Goal: Ask a question

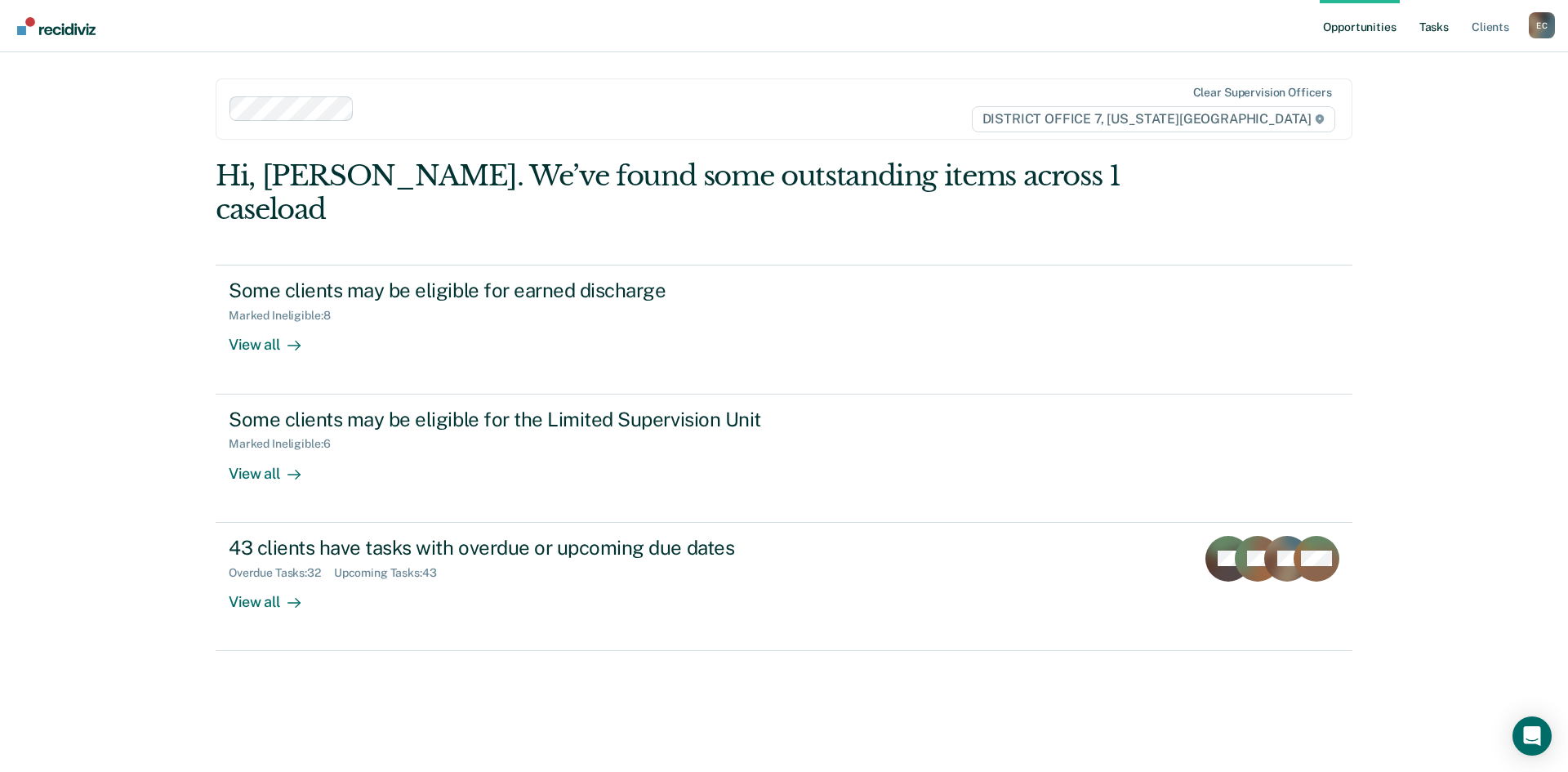
click at [1433, 35] on link "Tasks" at bounding box center [1434, 26] width 36 height 52
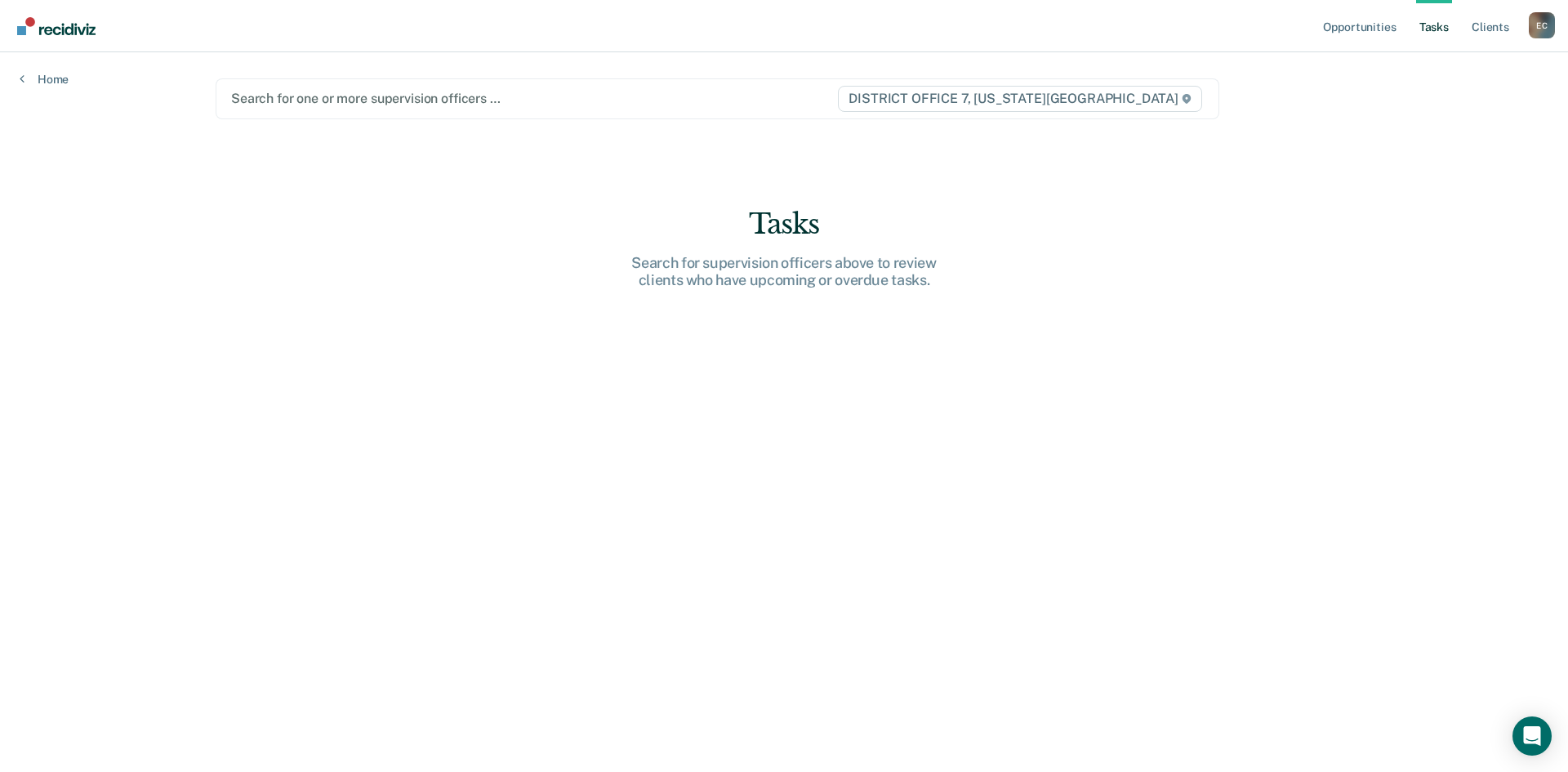
click at [323, 100] on div at bounding box center [534, 99] width 605 height 19
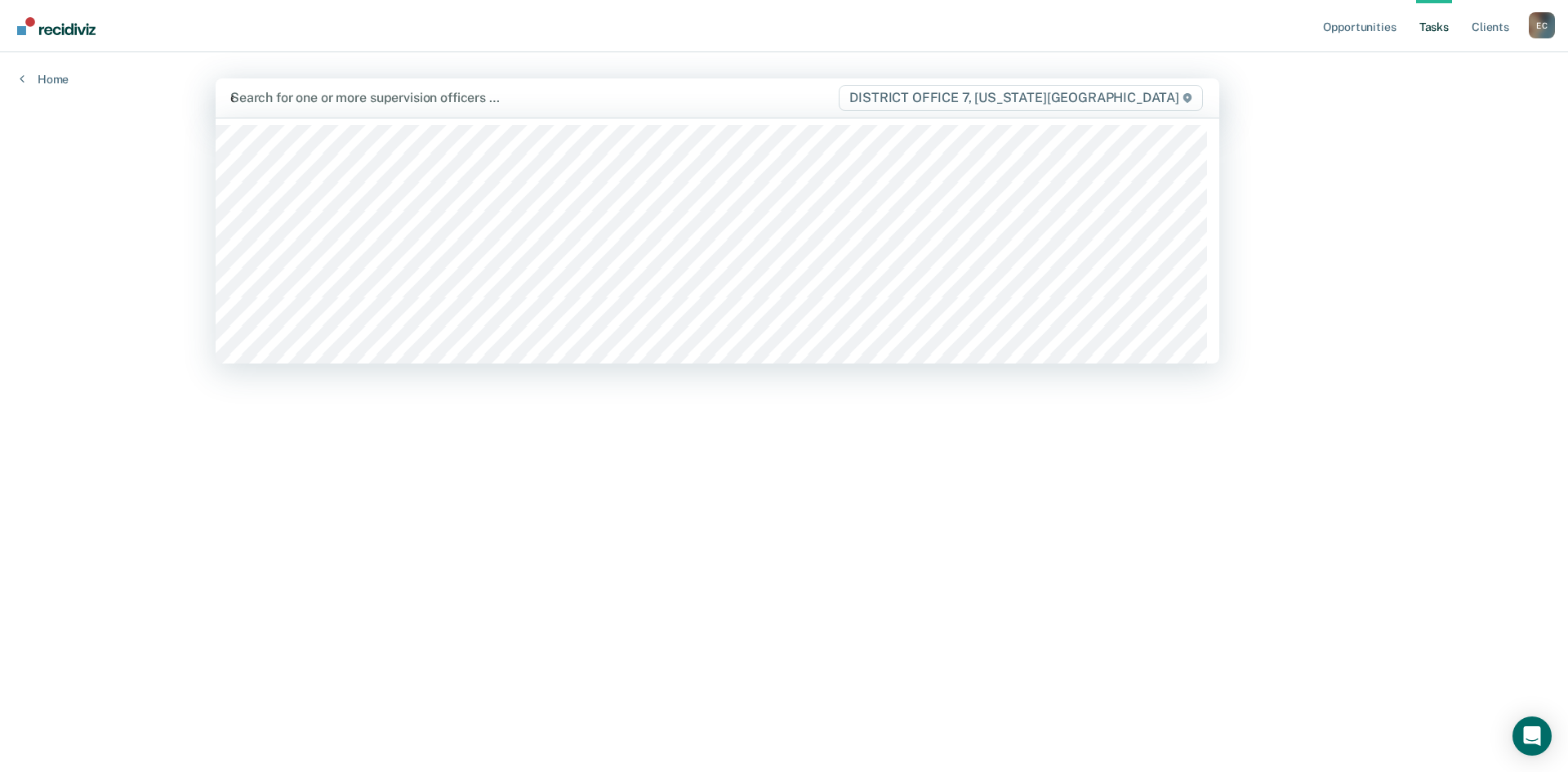
type input "ew"
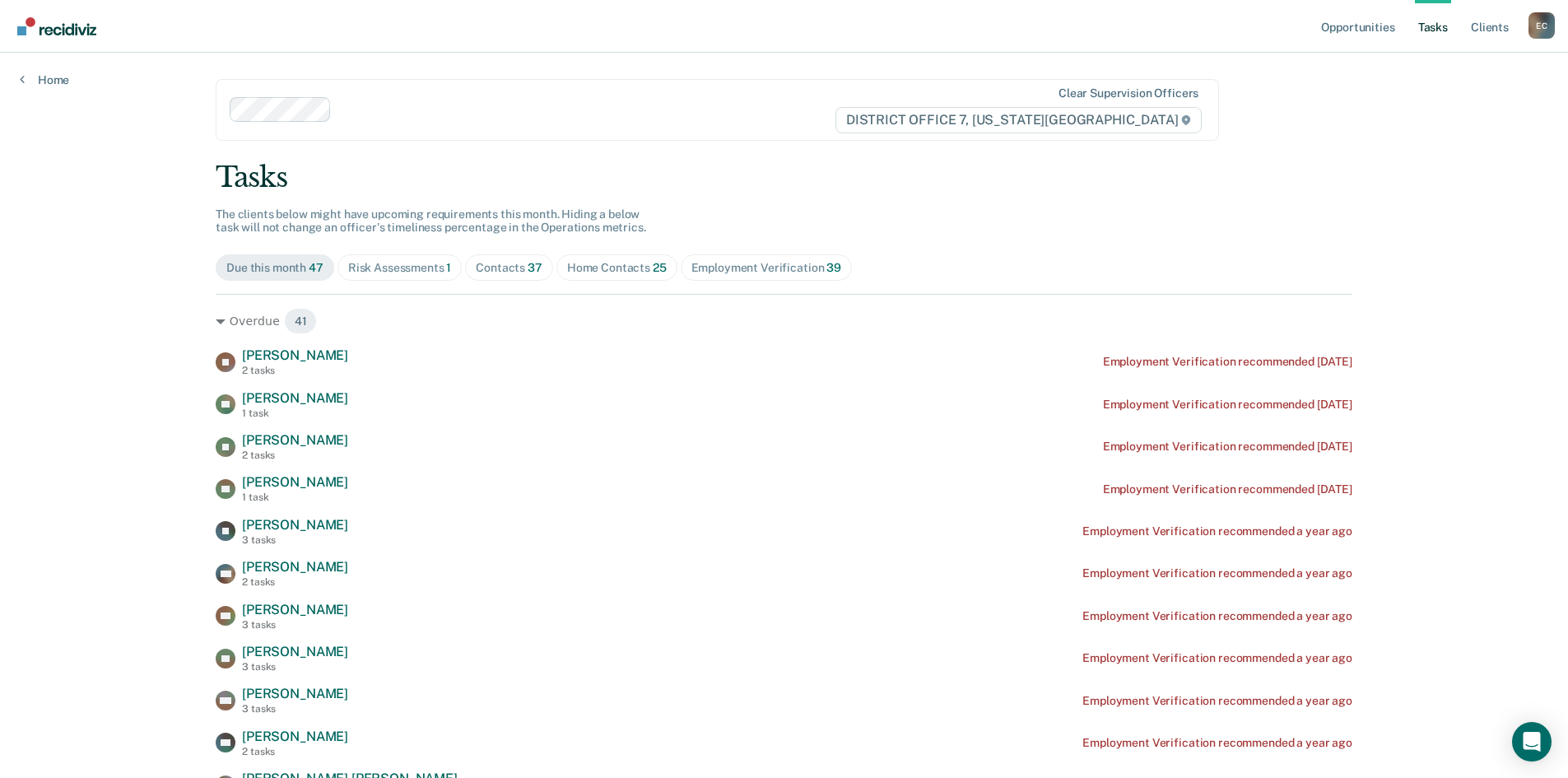
click at [410, 268] on div "Risk Assessments 1" at bounding box center [399, 268] width 104 height 14
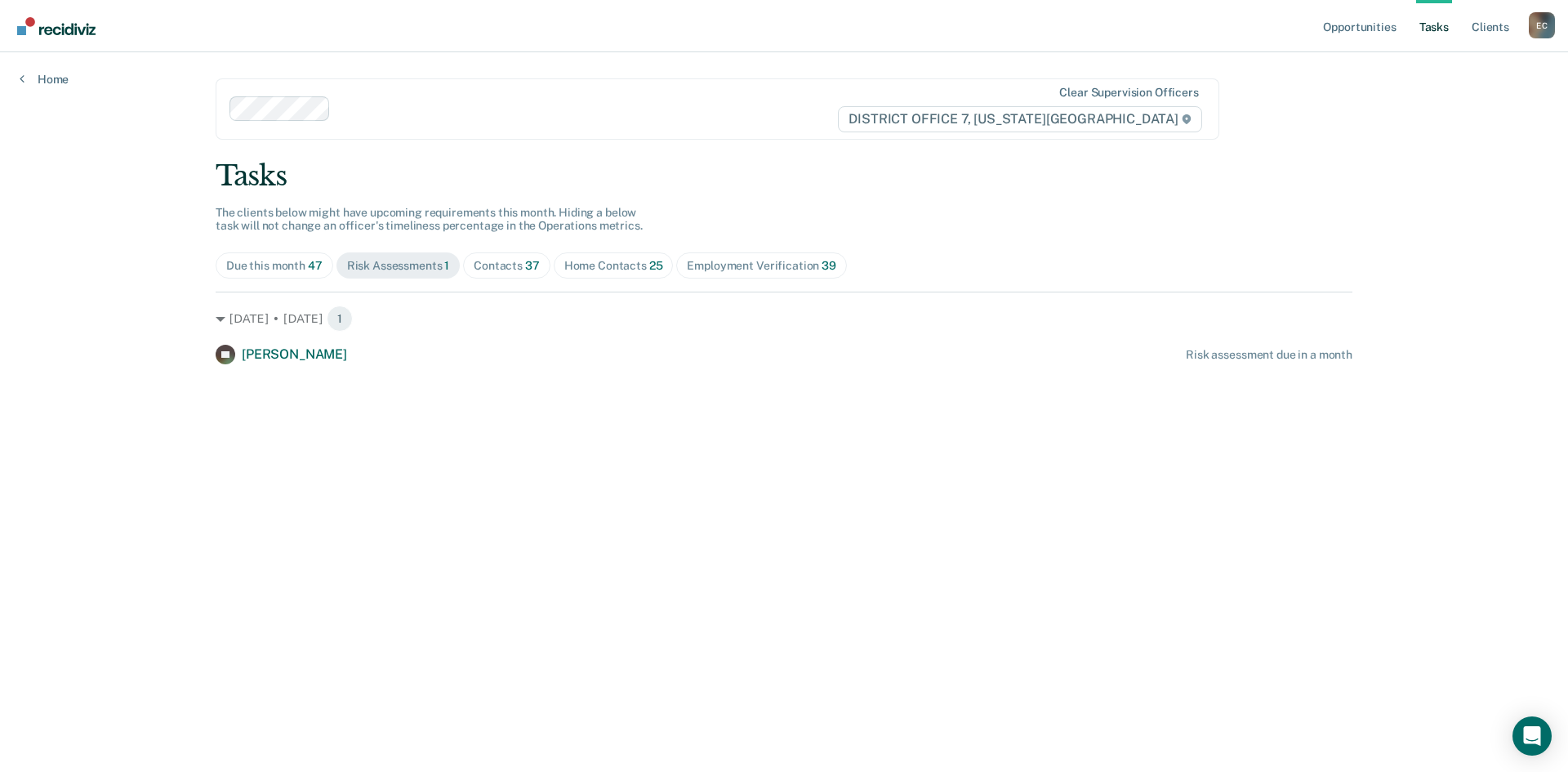
click at [514, 267] on div "Contacts 37" at bounding box center [507, 266] width 66 height 14
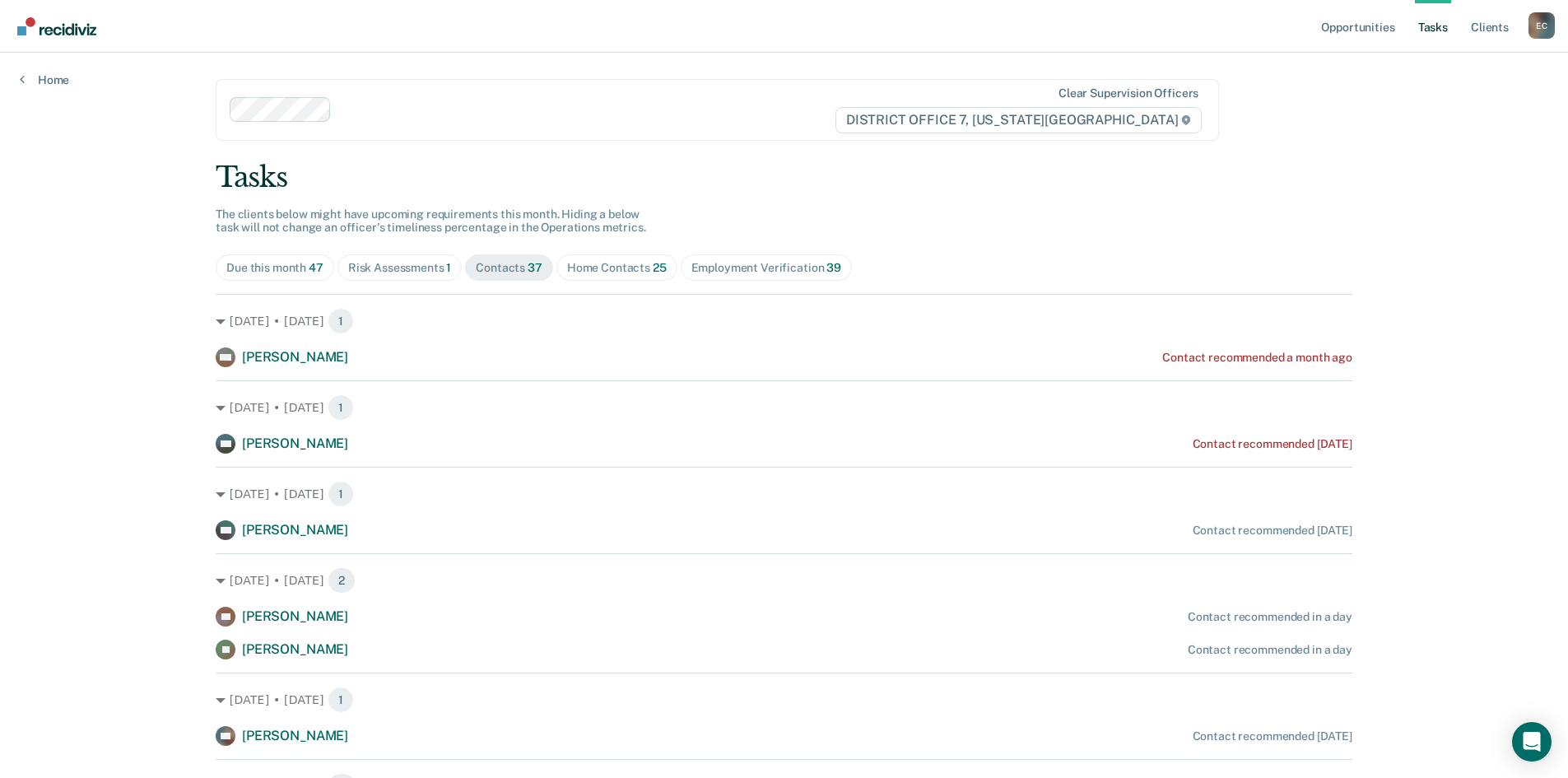
click at [580, 268] on div "Home Contacts 25" at bounding box center [617, 268] width 99 height 14
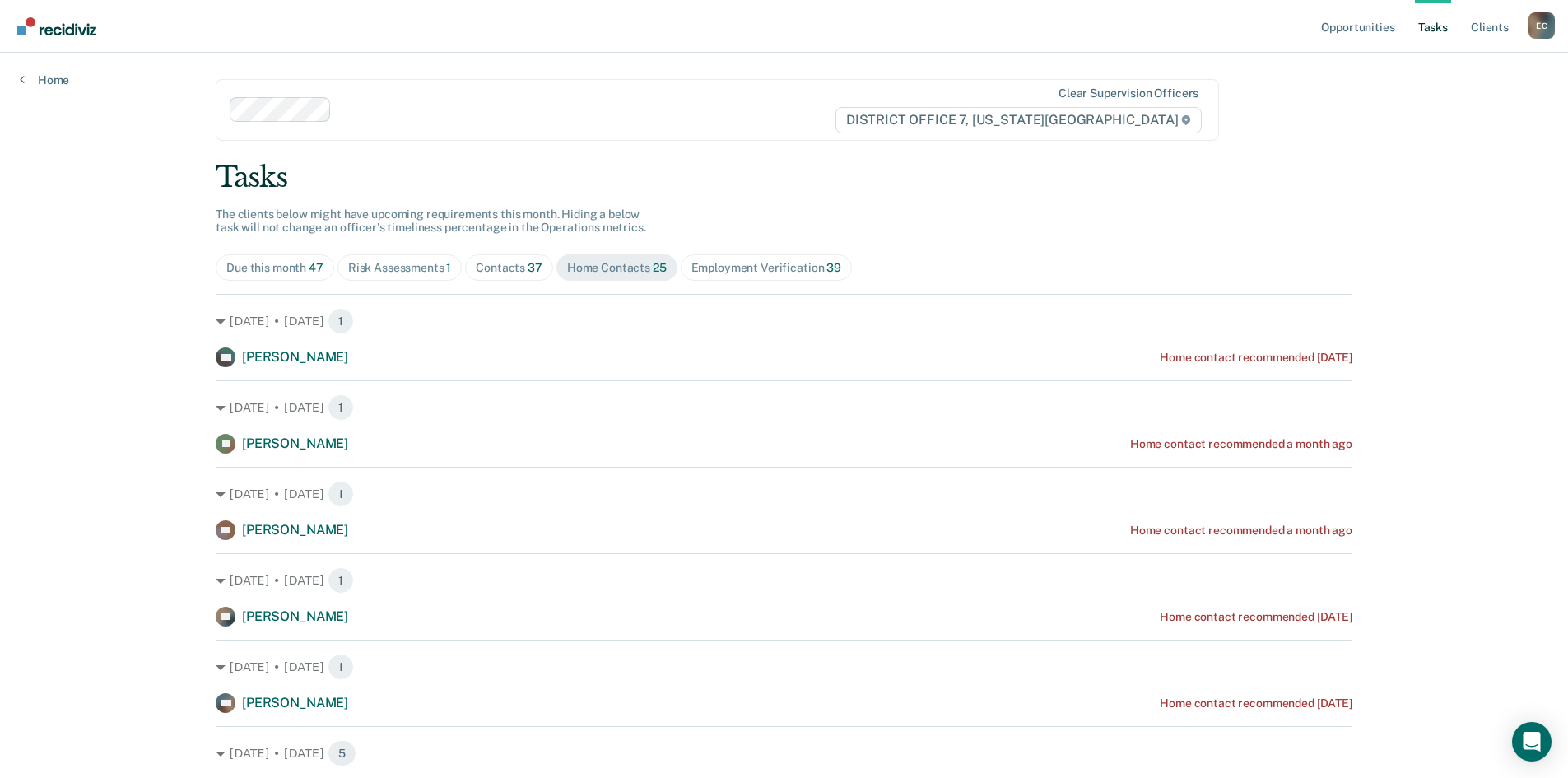
click at [507, 270] on div "Contacts 37" at bounding box center [509, 268] width 67 height 14
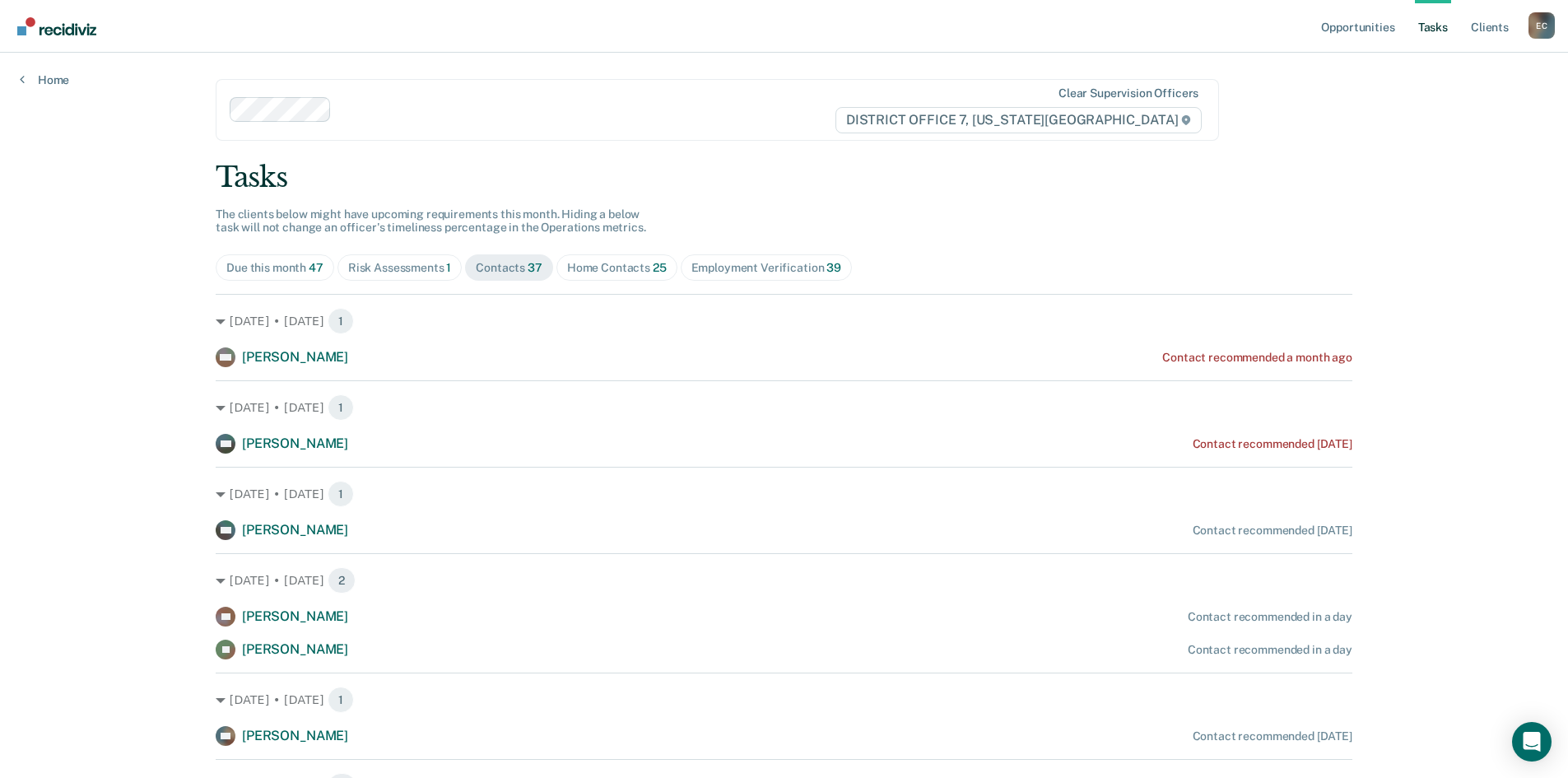
click at [591, 266] on div "Home Contacts 25" at bounding box center [617, 268] width 99 height 14
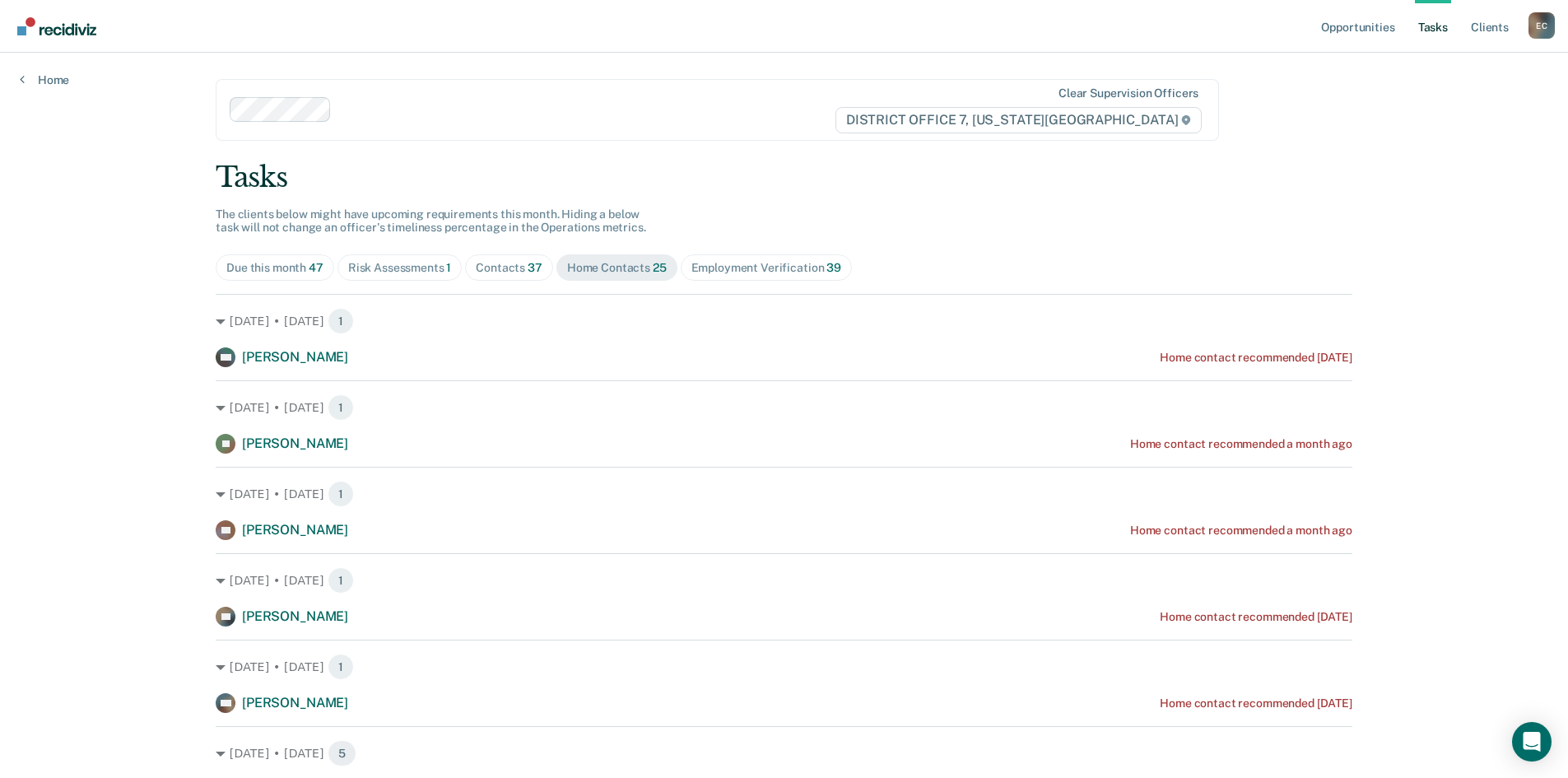
click at [499, 277] on span "Contacts 37" at bounding box center [509, 267] width 88 height 27
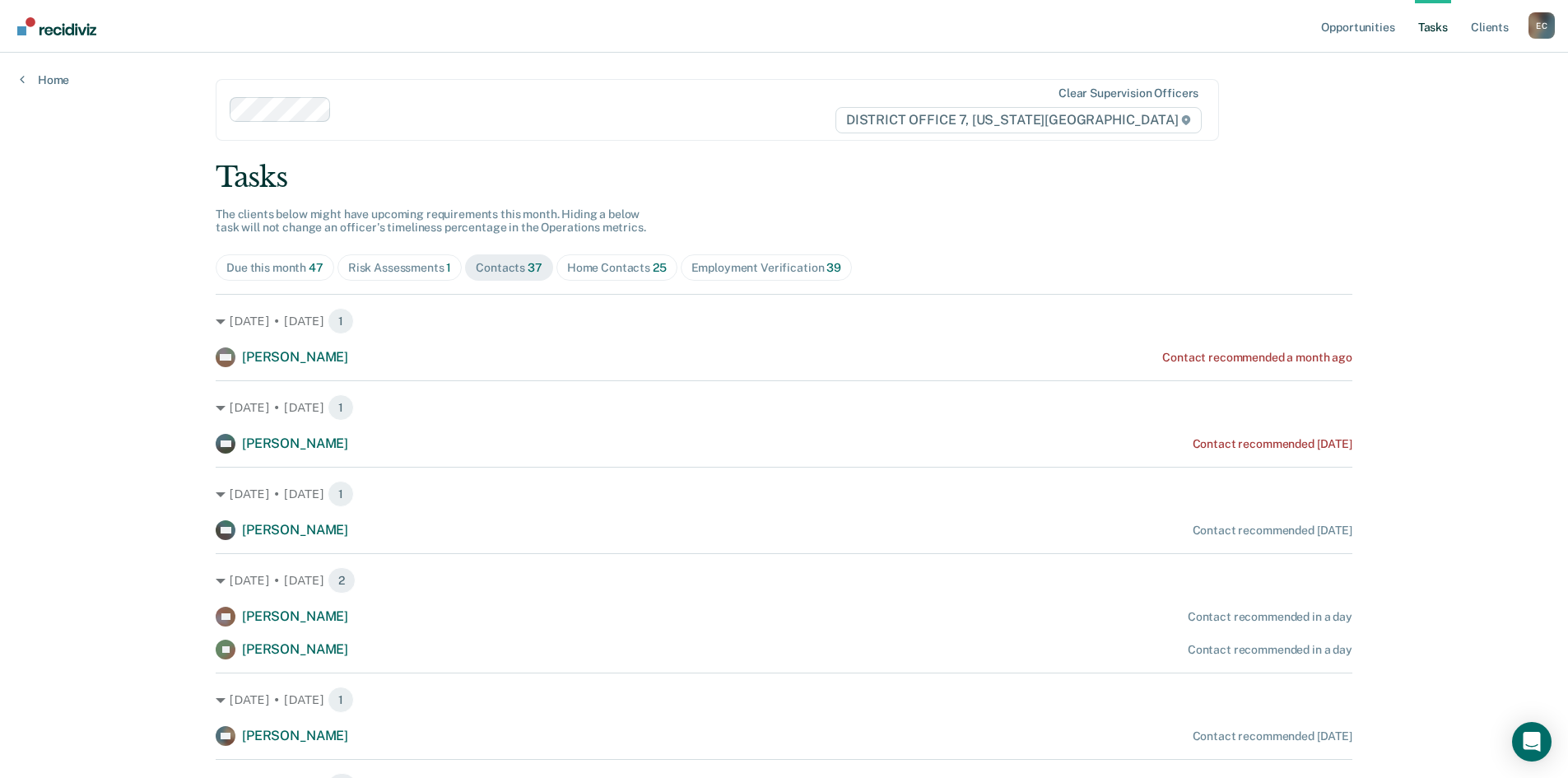
click at [605, 269] on div "Home Contacts 25" at bounding box center [617, 268] width 99 height 14
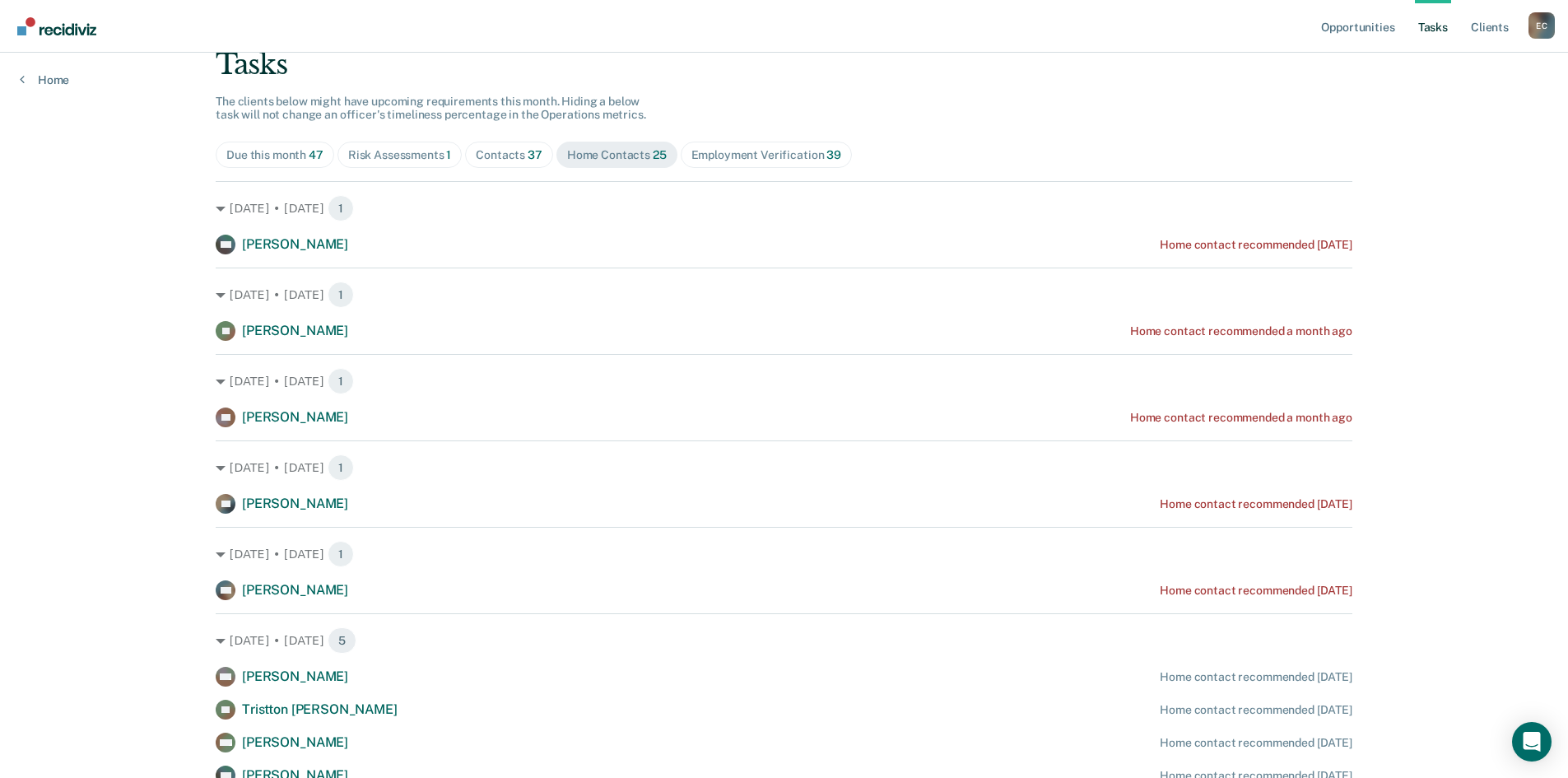
scroll to position [165, 0]
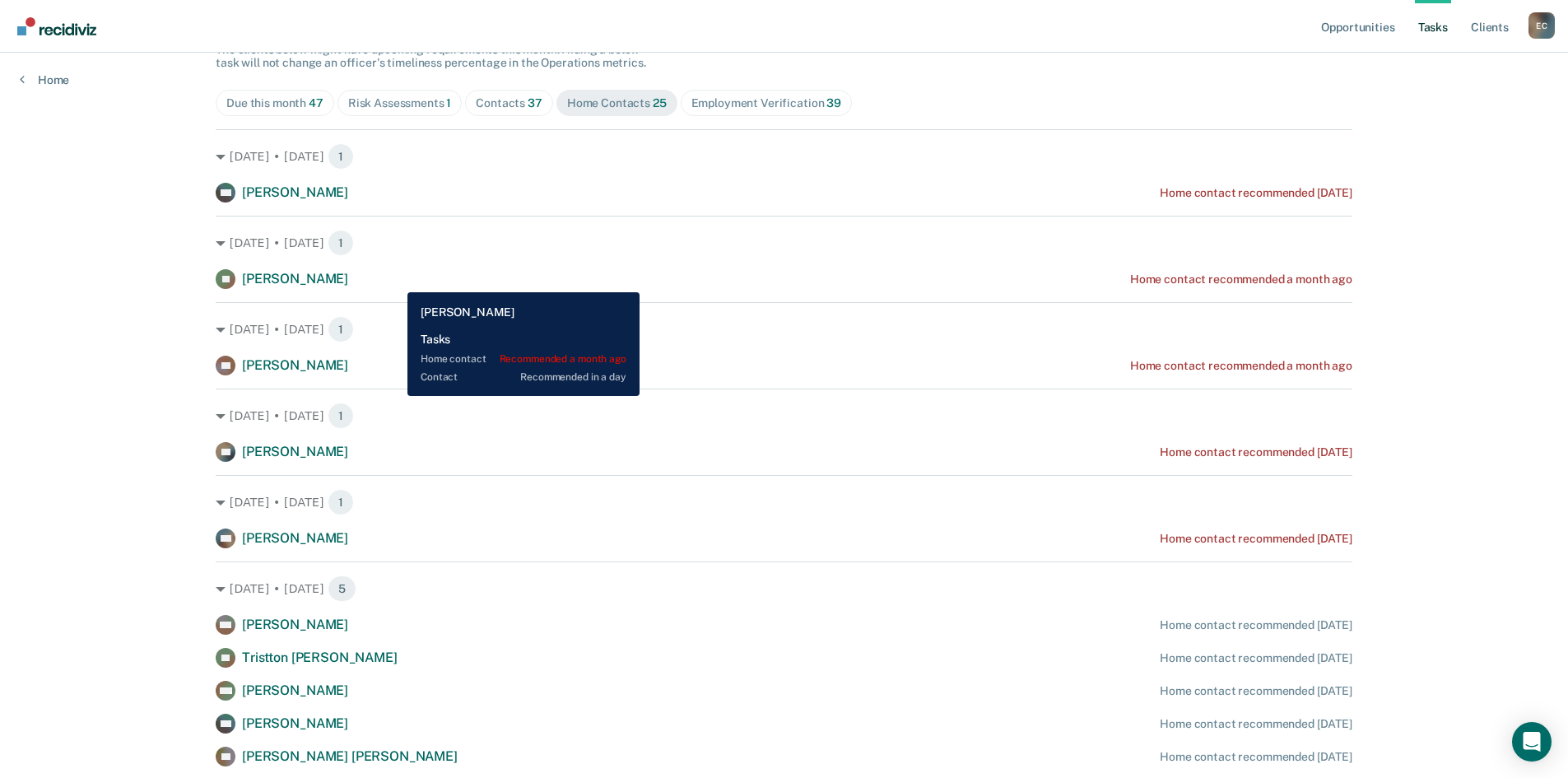
click at [389, 275] on div "[PERSON_NAME] Home contact recommended a month ago" at bounding box center [784, 278] width 1137 height 20
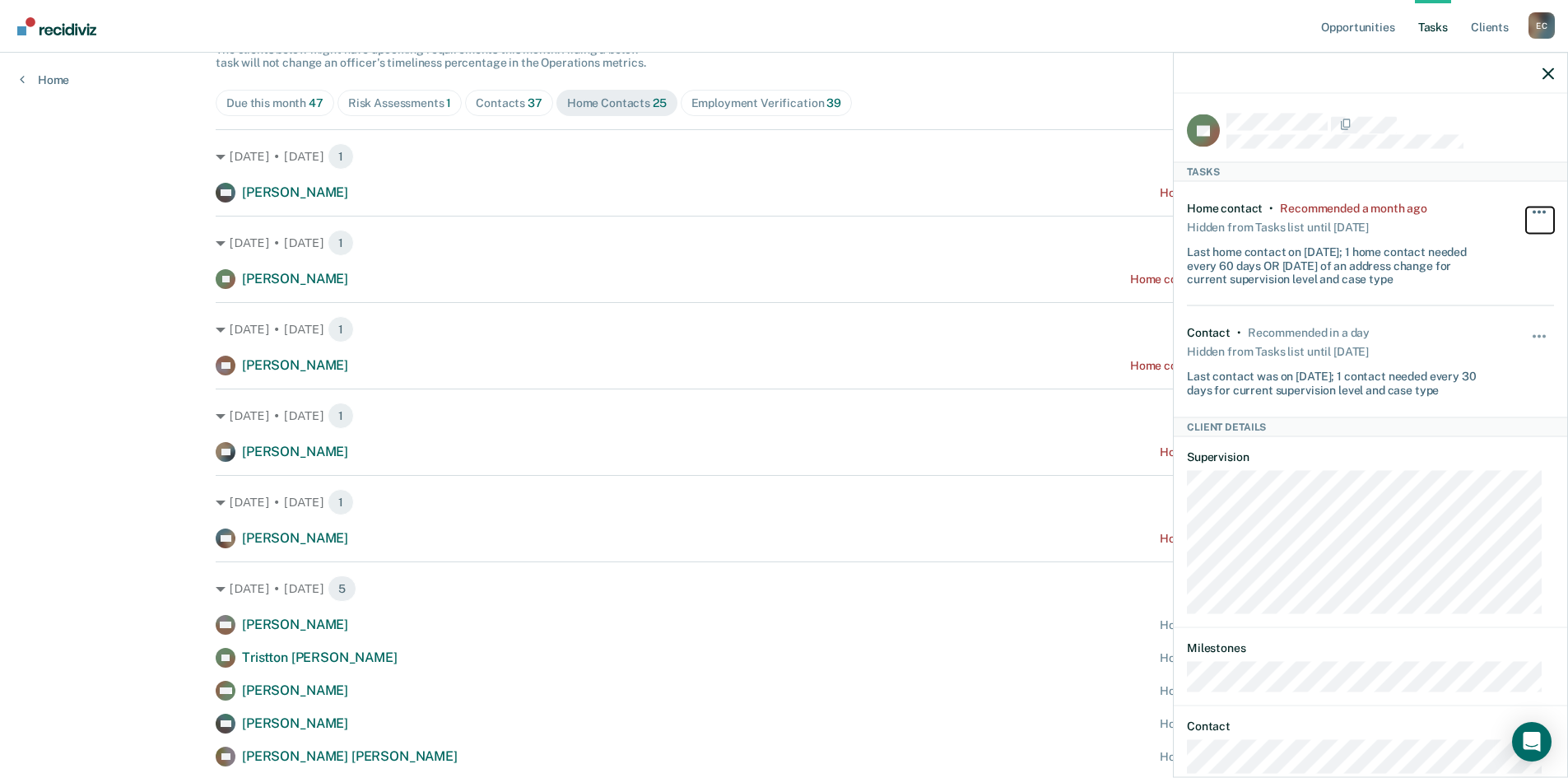
click at [1538, 210] on span "button" at bounding box center [1540, 212] width 3 height 3
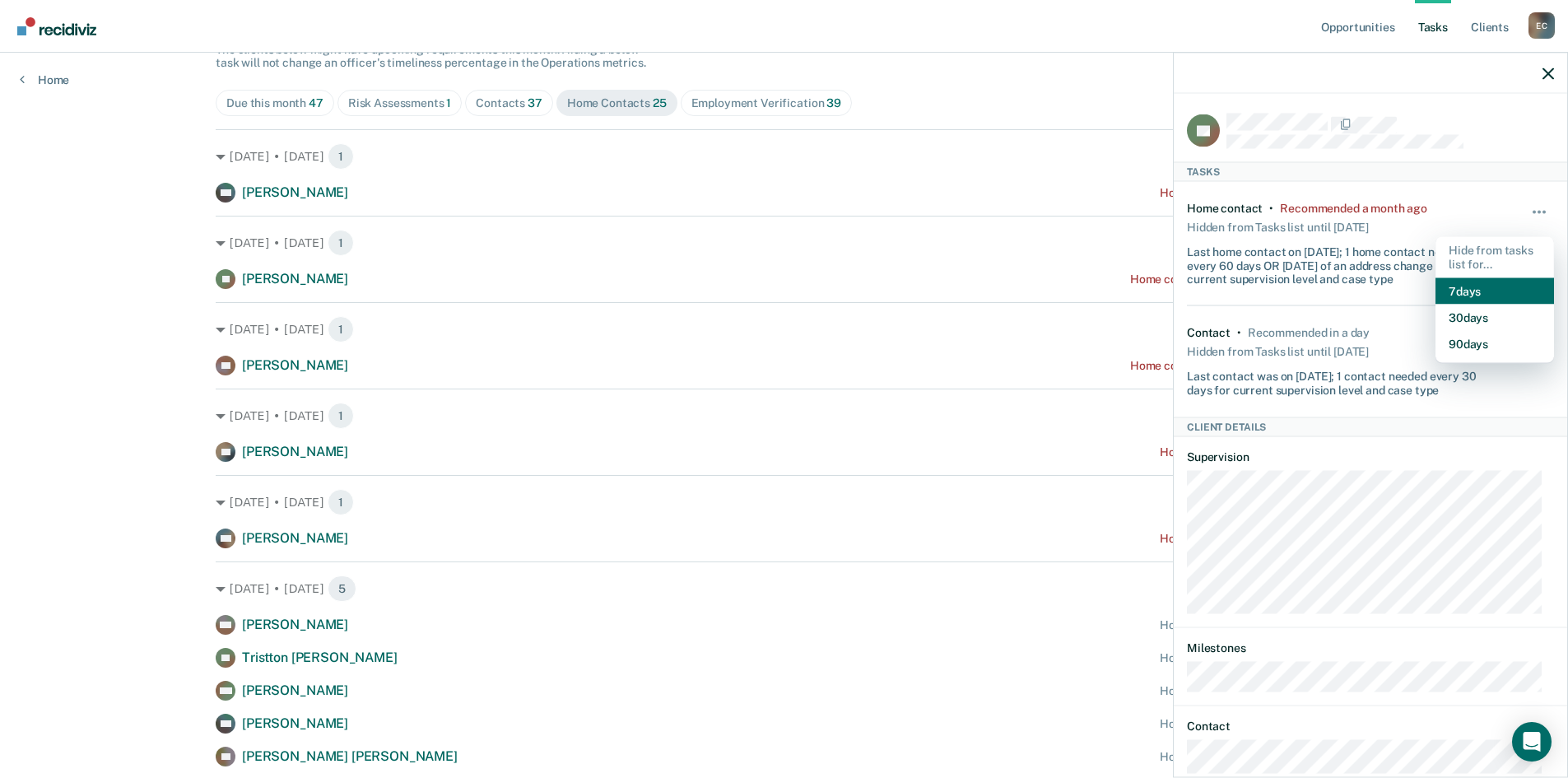
click at [1476, 287] on button "7 days" at bounding box center [1495, 290] width 118 height 27
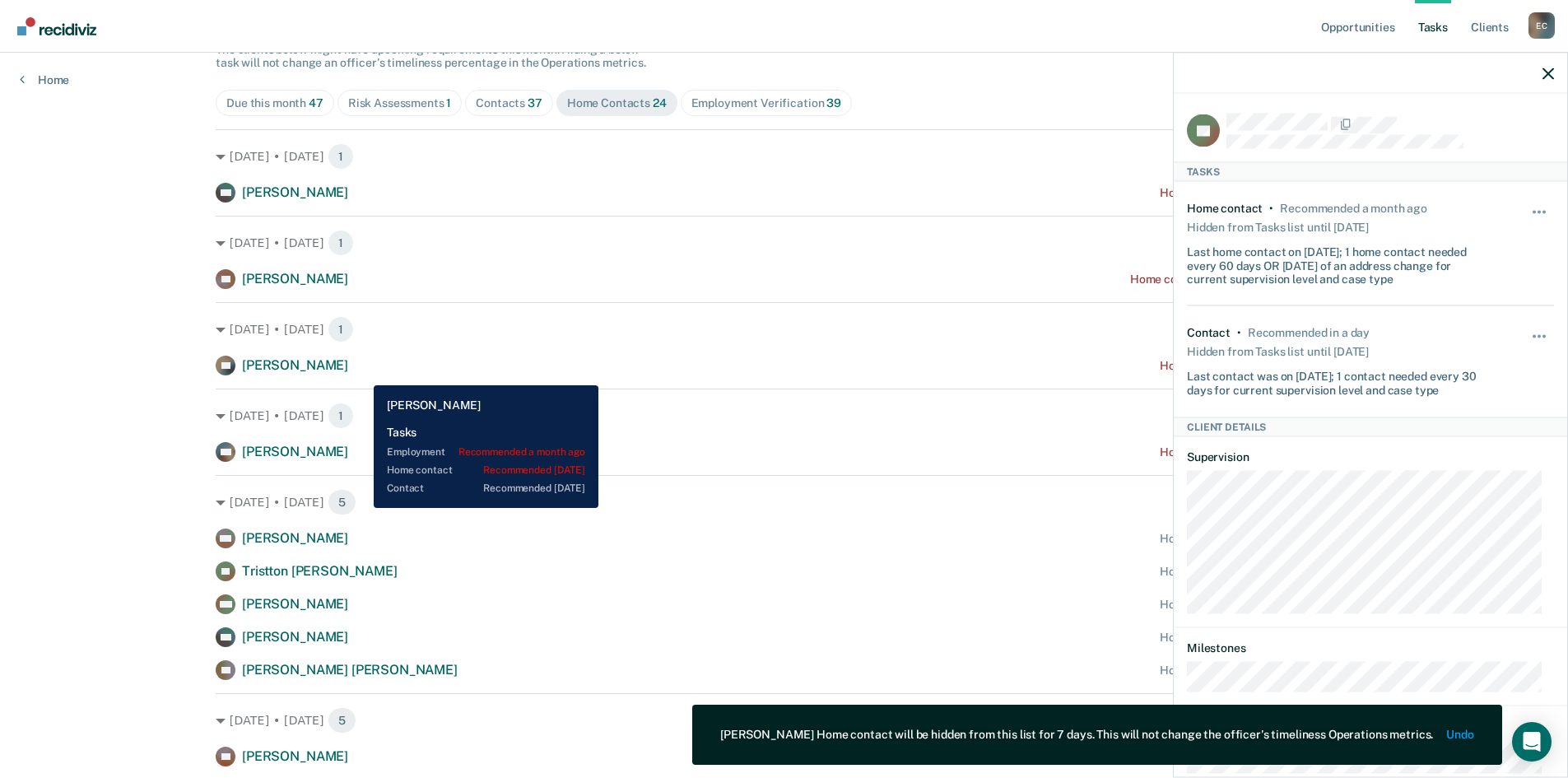
click at [362, 370] on div "PC [PERSON_NAME] Home contact recommended [DATE]" at bounding box center [784, 365] width 1137 height 20
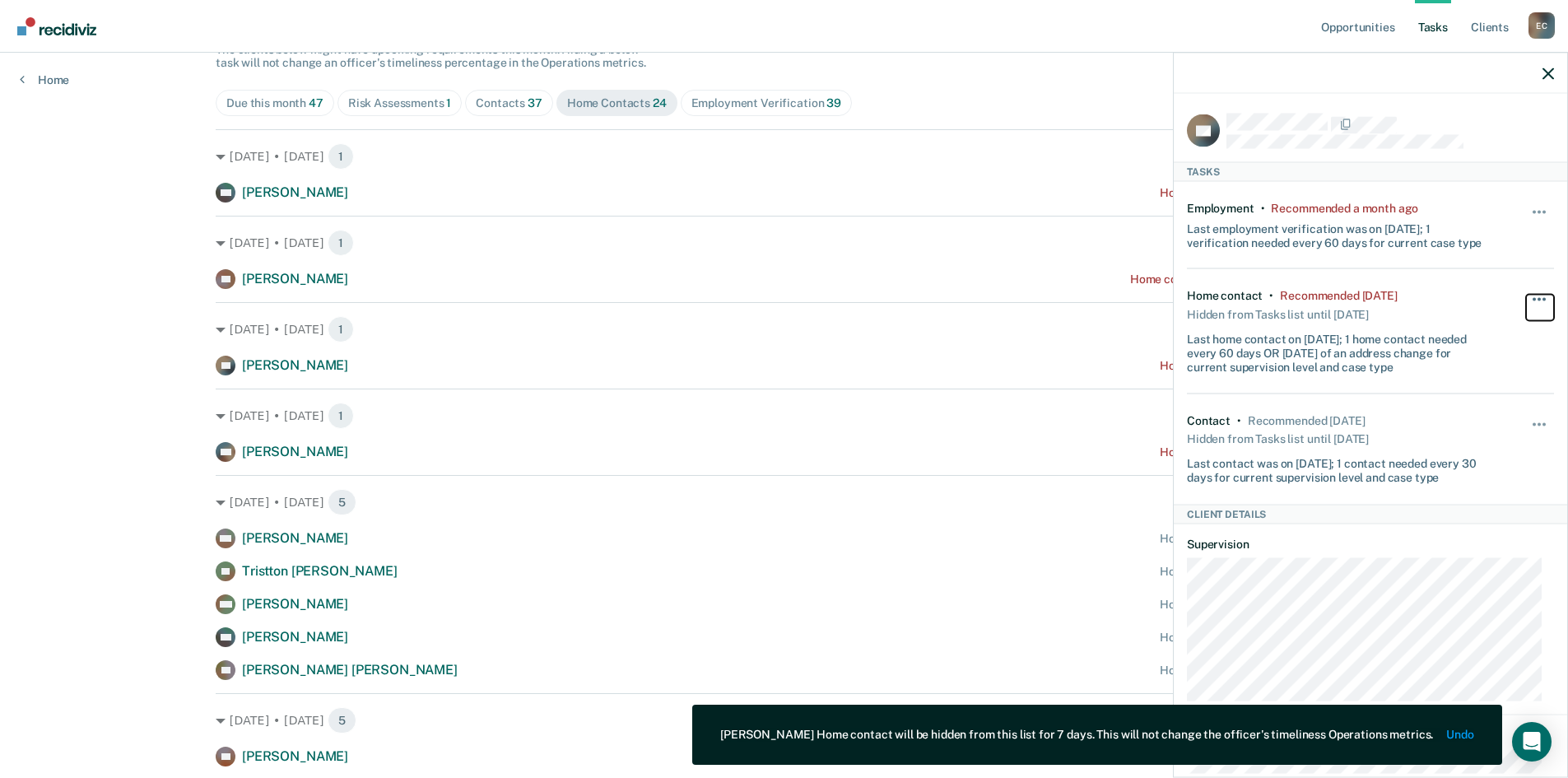
click at [1527, 303] on button "button" at bounding box center [1540, 308] width 28 height 27
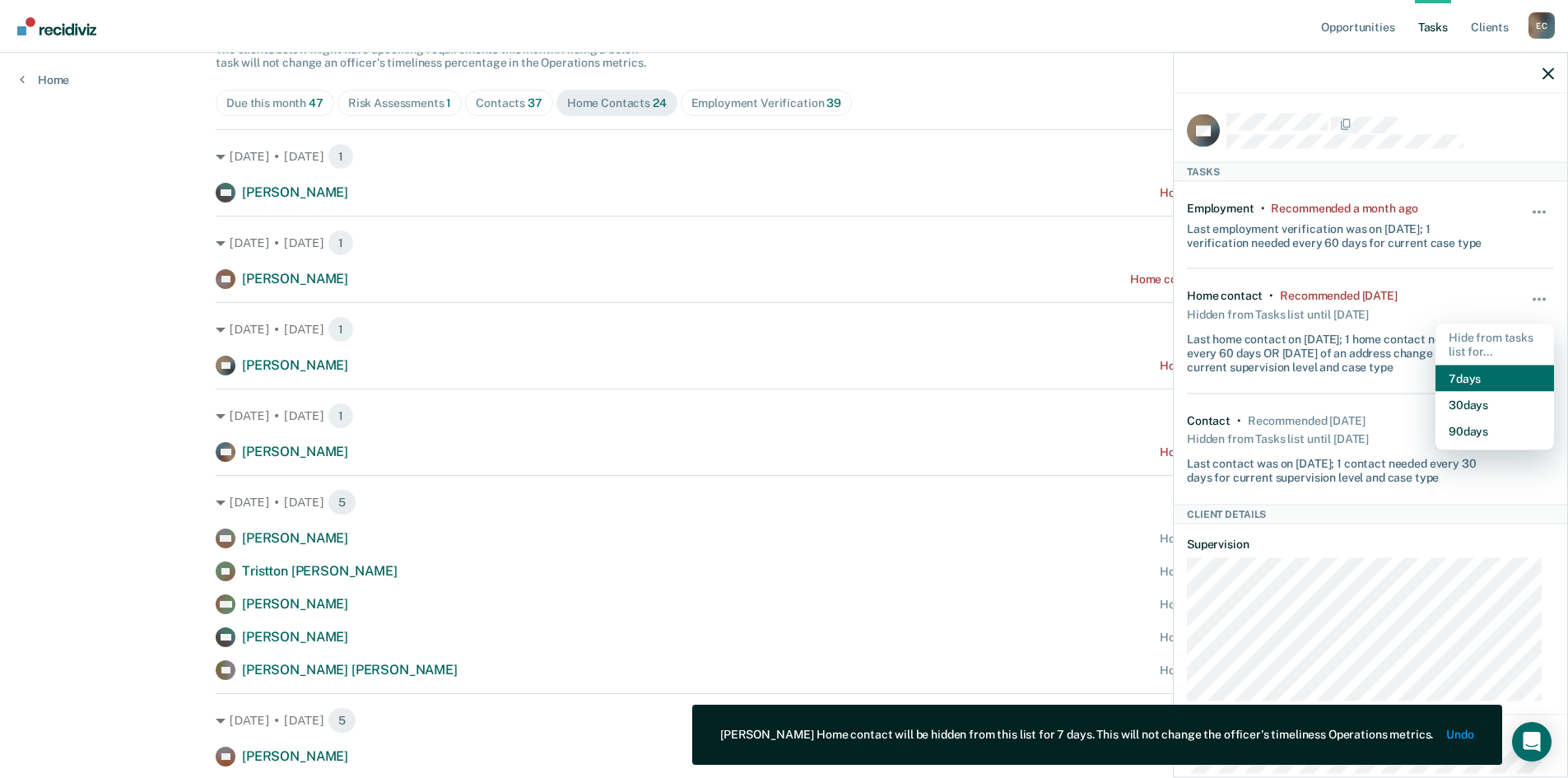
click at [1475, 374] on button "7 days" at bounding box center [1495, 378] width 118 height 27
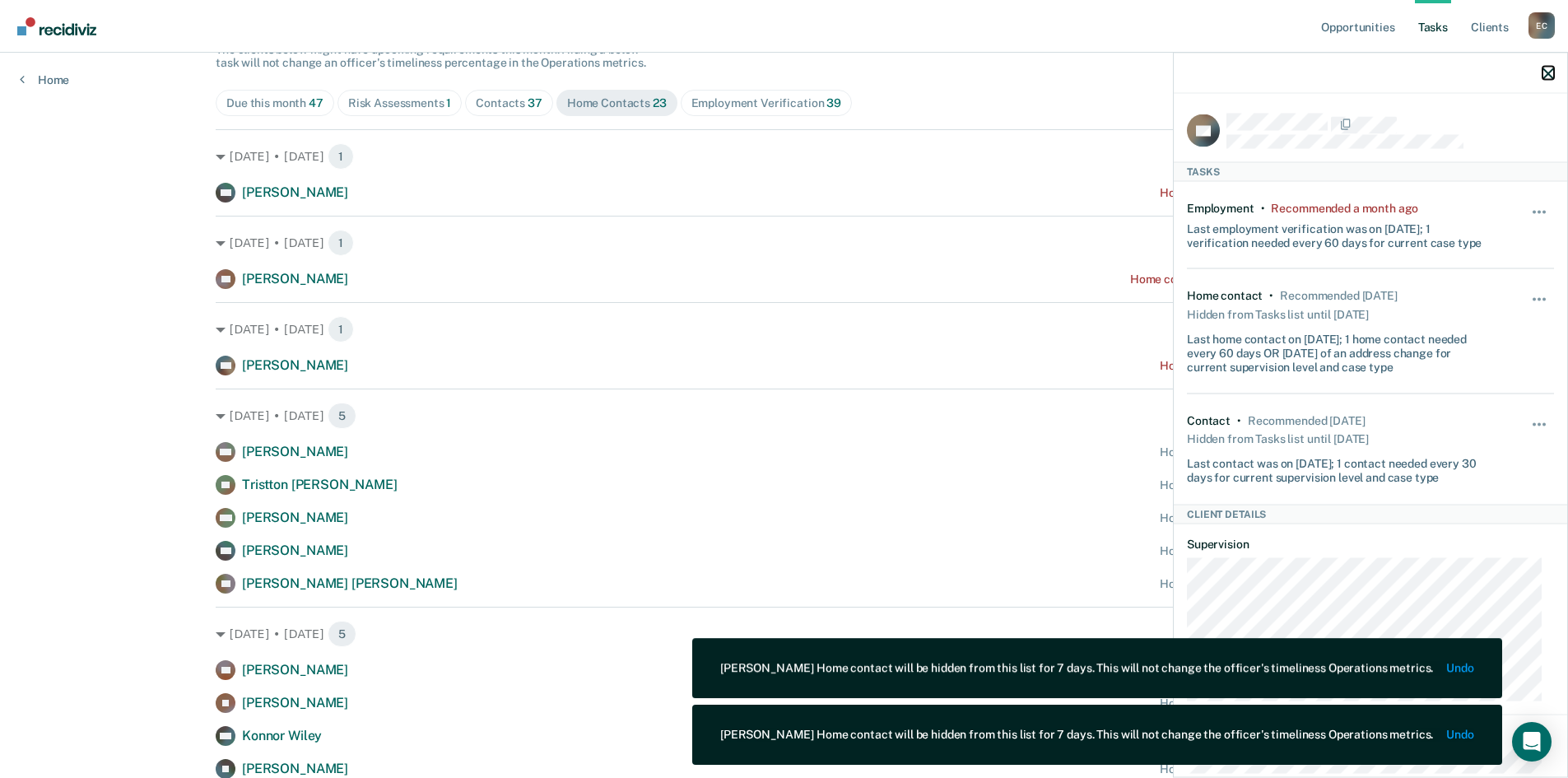
click at [1550, 69] on icon "button" at bounding box center [1548, 73] width 11 height 11
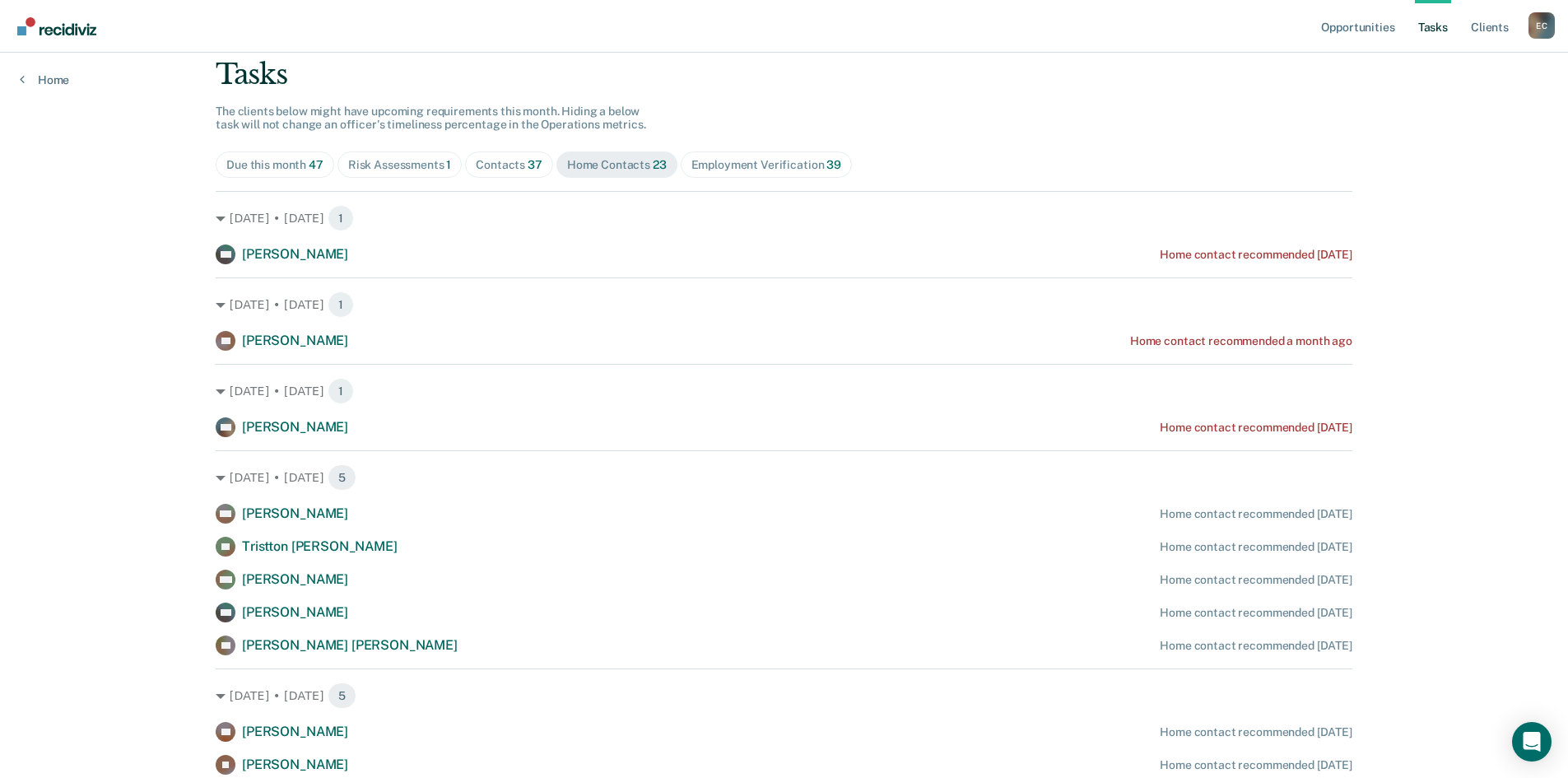
scroll to position [0, 0]
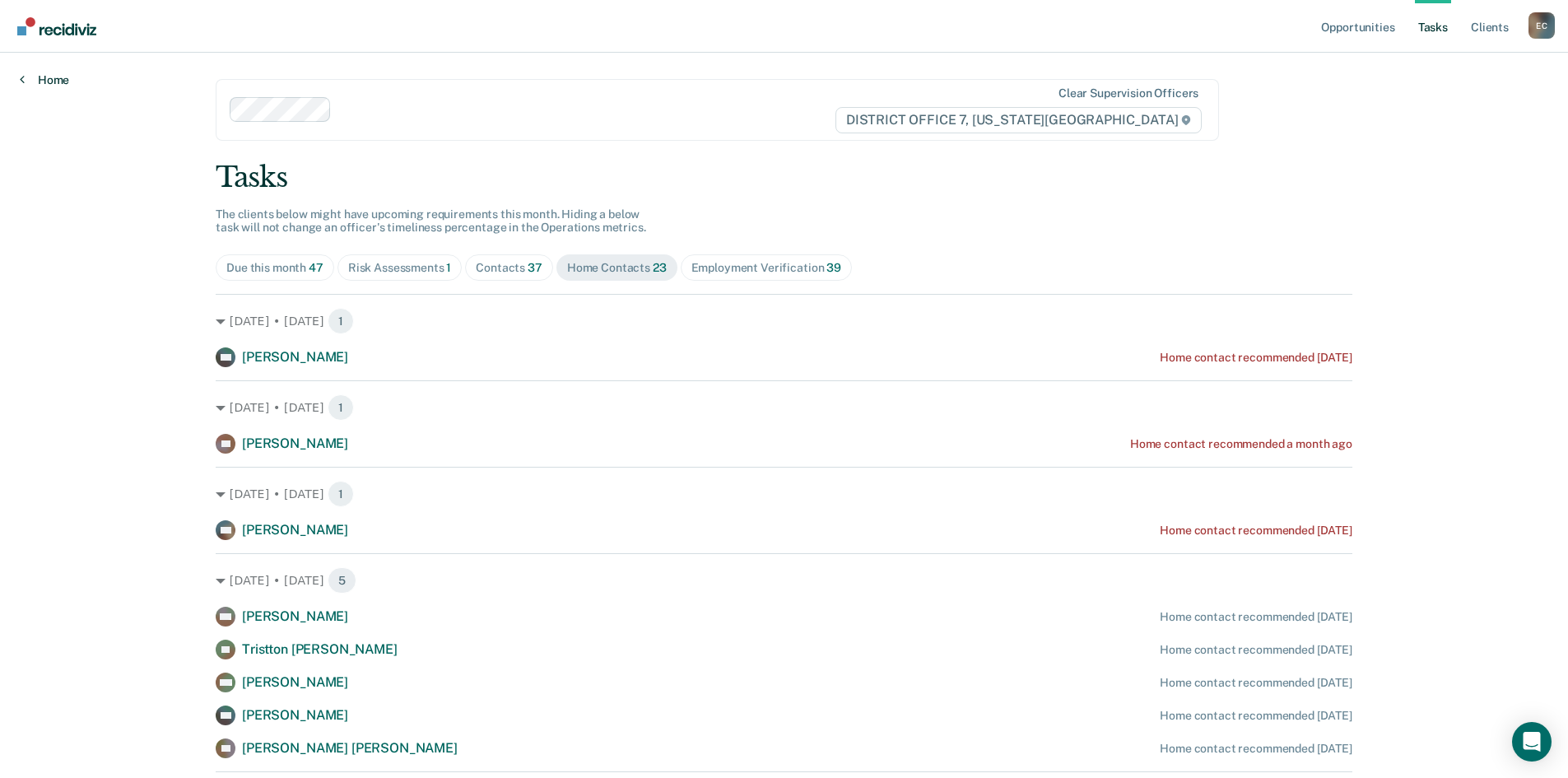
click at [44, 76] on link "Home" at bounding box center [45, 80] width 50 height 15
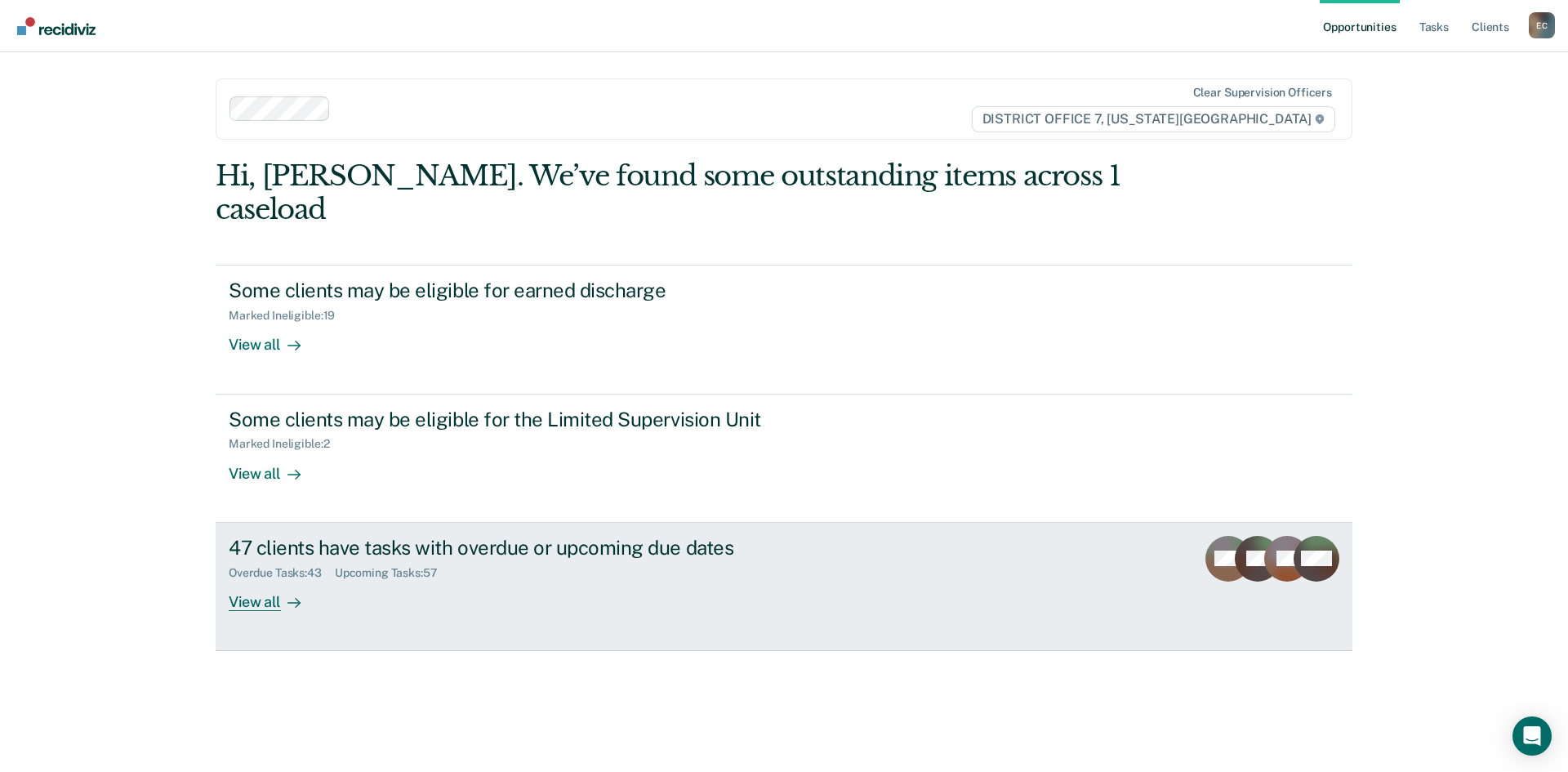
click at [359, 536] on div "47 clients have tasks with overdue or upcoming due dates" at bounding box center [515, 548] width 573 height 24
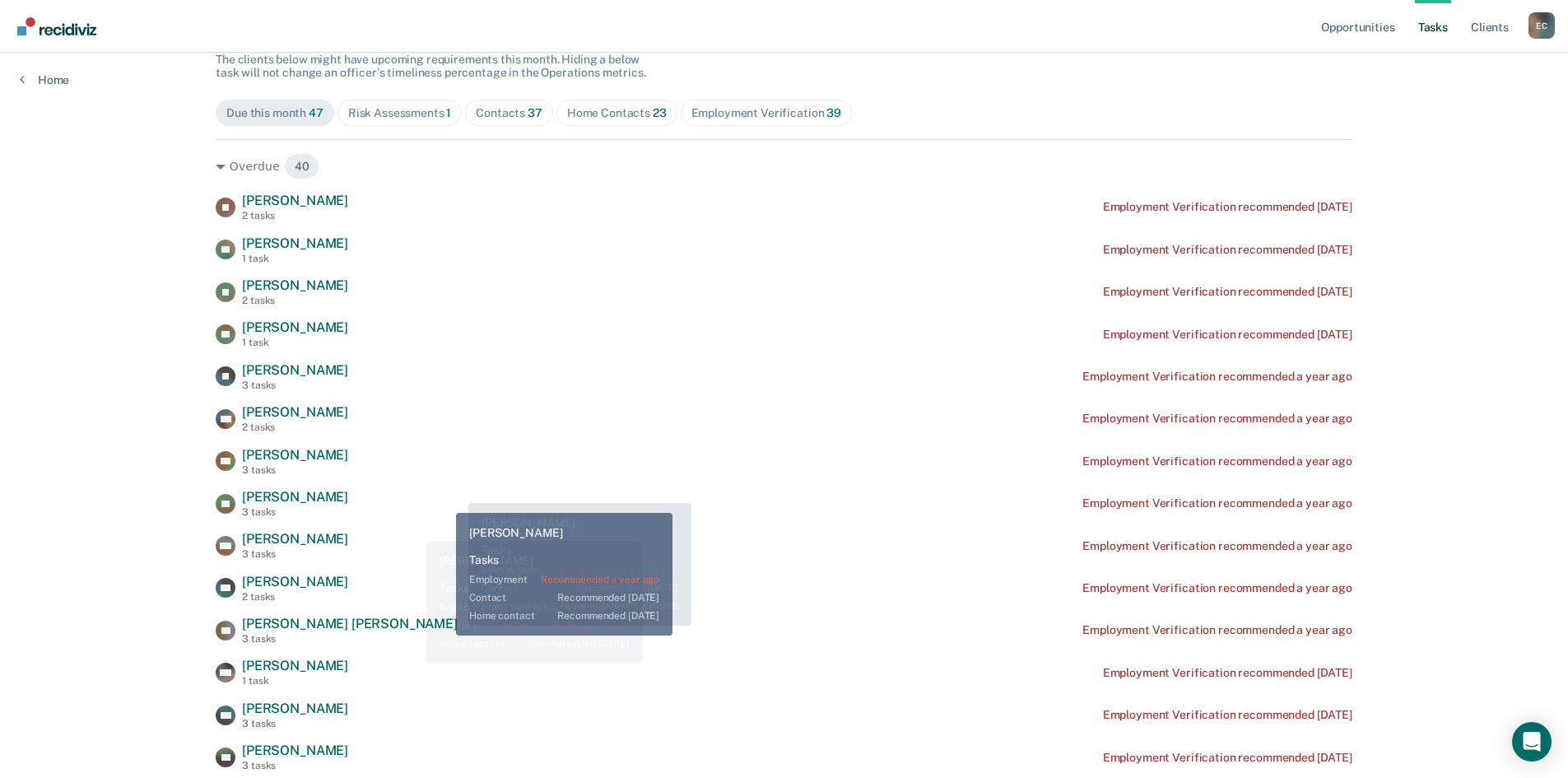
scroll to position [165, 0]
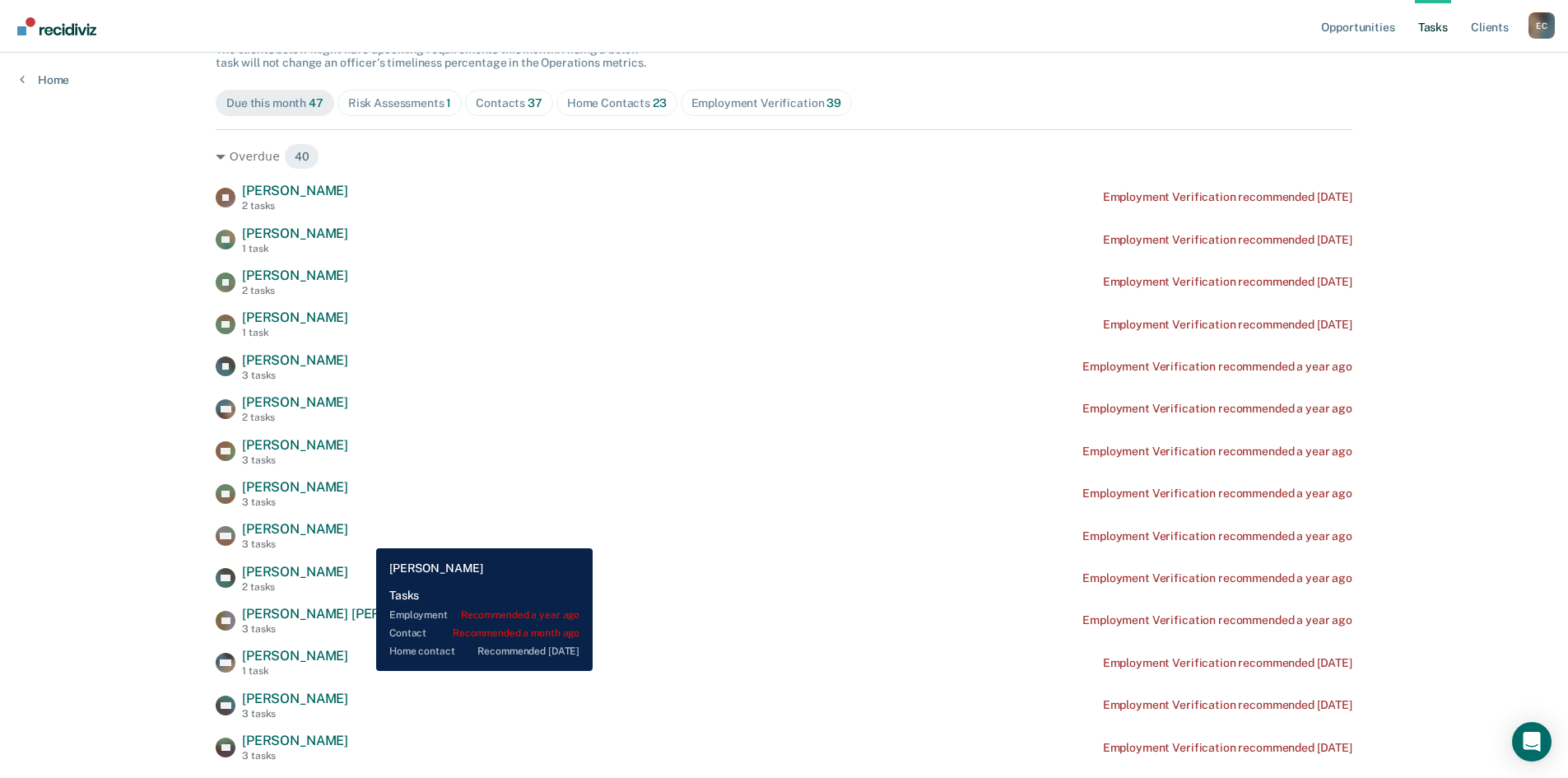
click at [364, 536] on div "MM [PERSON_NAME] 3 tasks Employment Verification recommended a year ago" at bounding box center [784, 536] width 1137 height 29
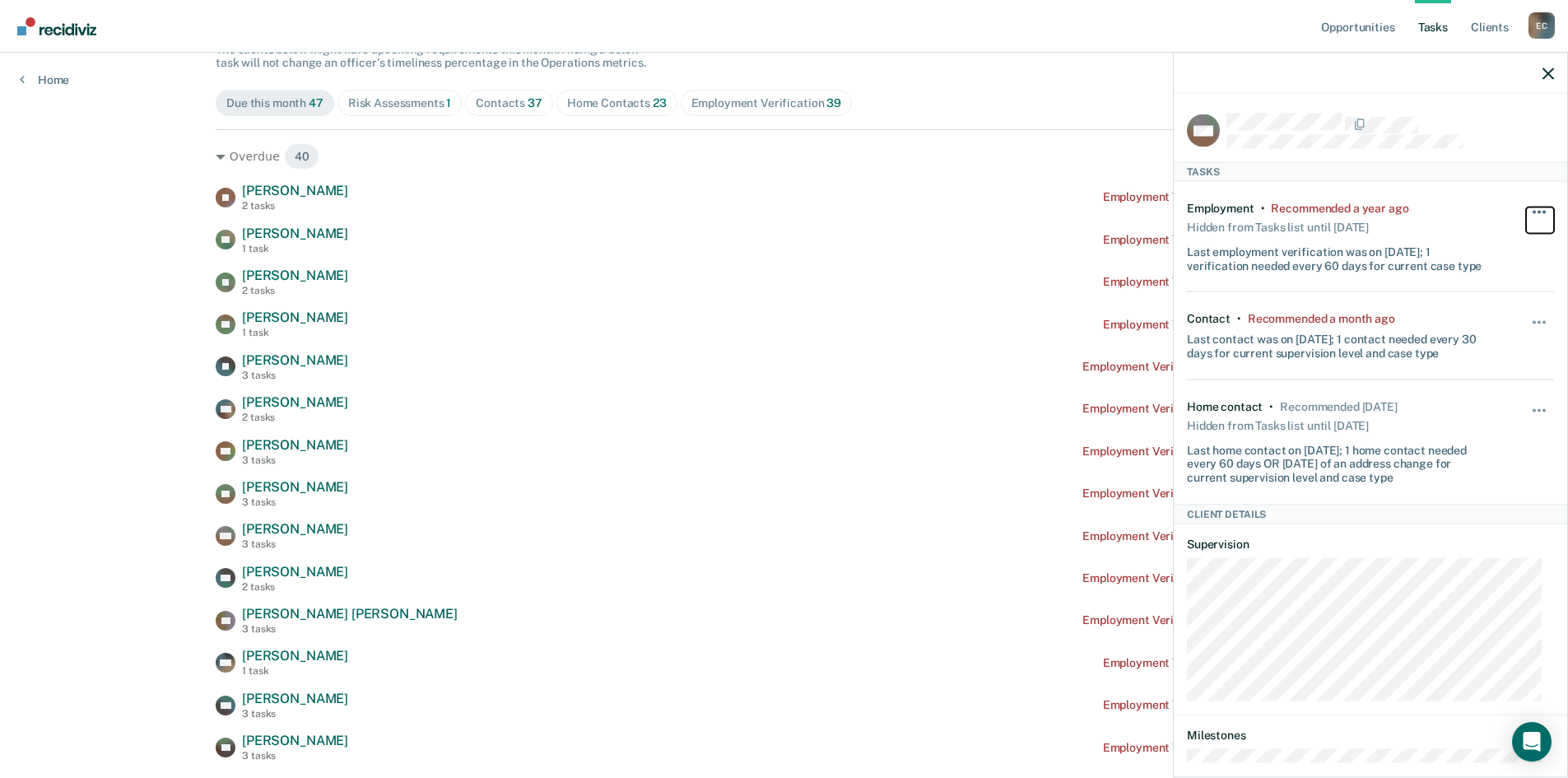
click at [1533, 211] on span "button" at bounding box center [1535, 212] width 3 height 3
click at [1501, 287] on button "7 days" at bounding box center [1495, 290] width 118 height 27
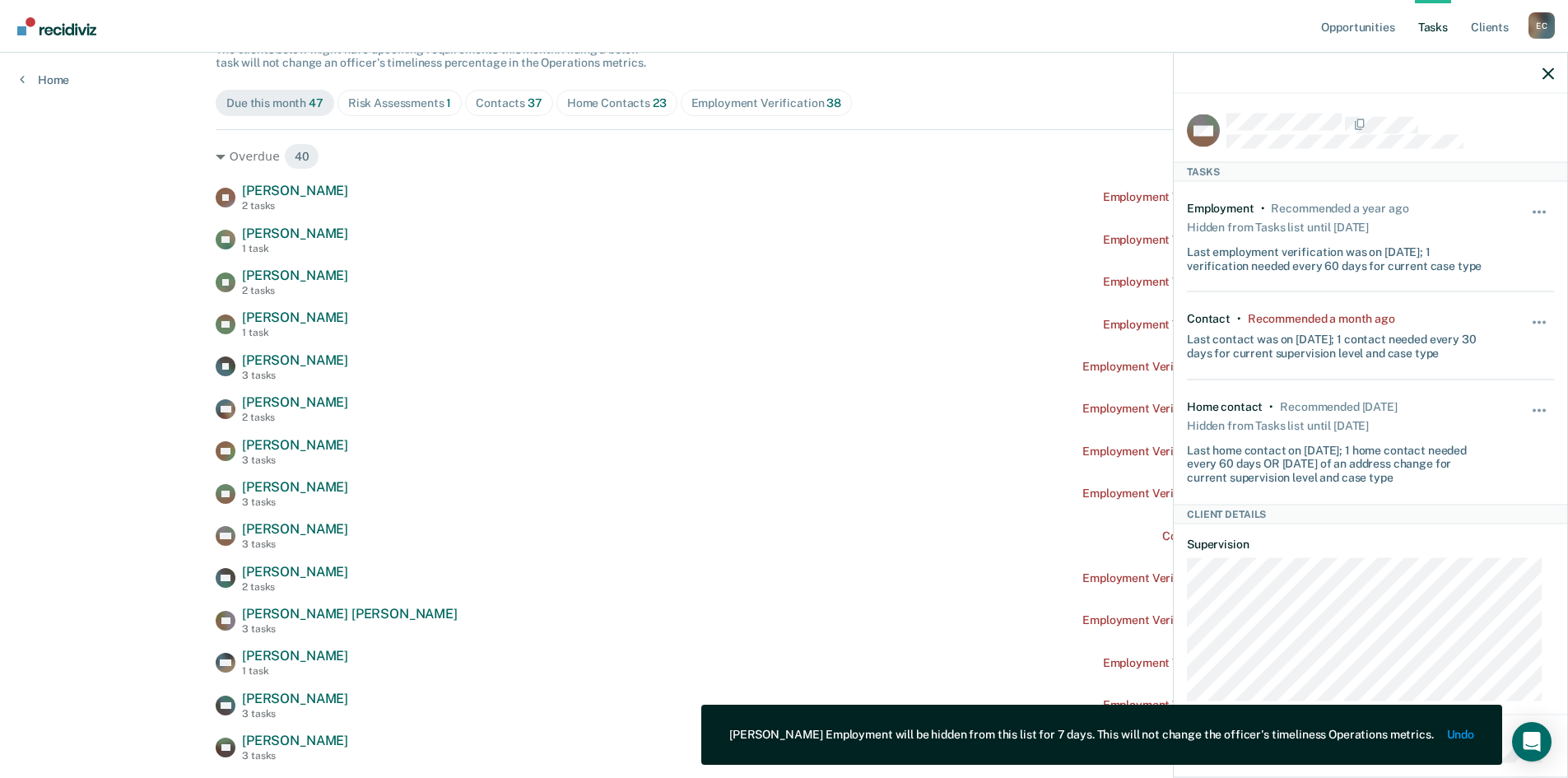
click at [1554, 74] on div at bounding box center [1370, 73] width 393 height 41
click at [1541, 69] on div at bounding box center [1370, 73] width 393 height 41
click at [1546, 71] on icon "button" at bounding box center [1548, 73] width 11 height 11
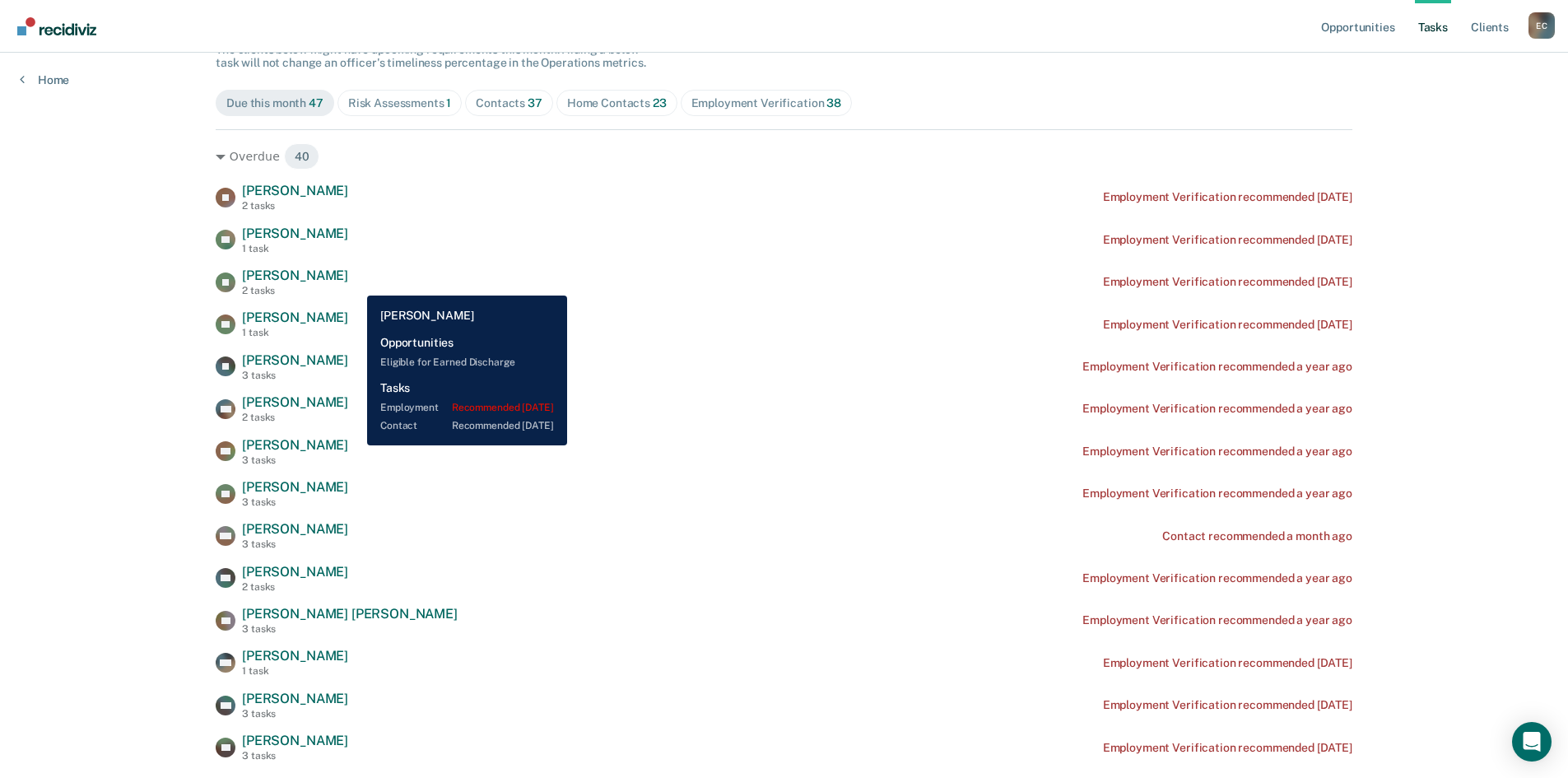
click at [348, 284] on span "[PERSON_NAME]" at bounding box center [295, 275] width 106 height 15
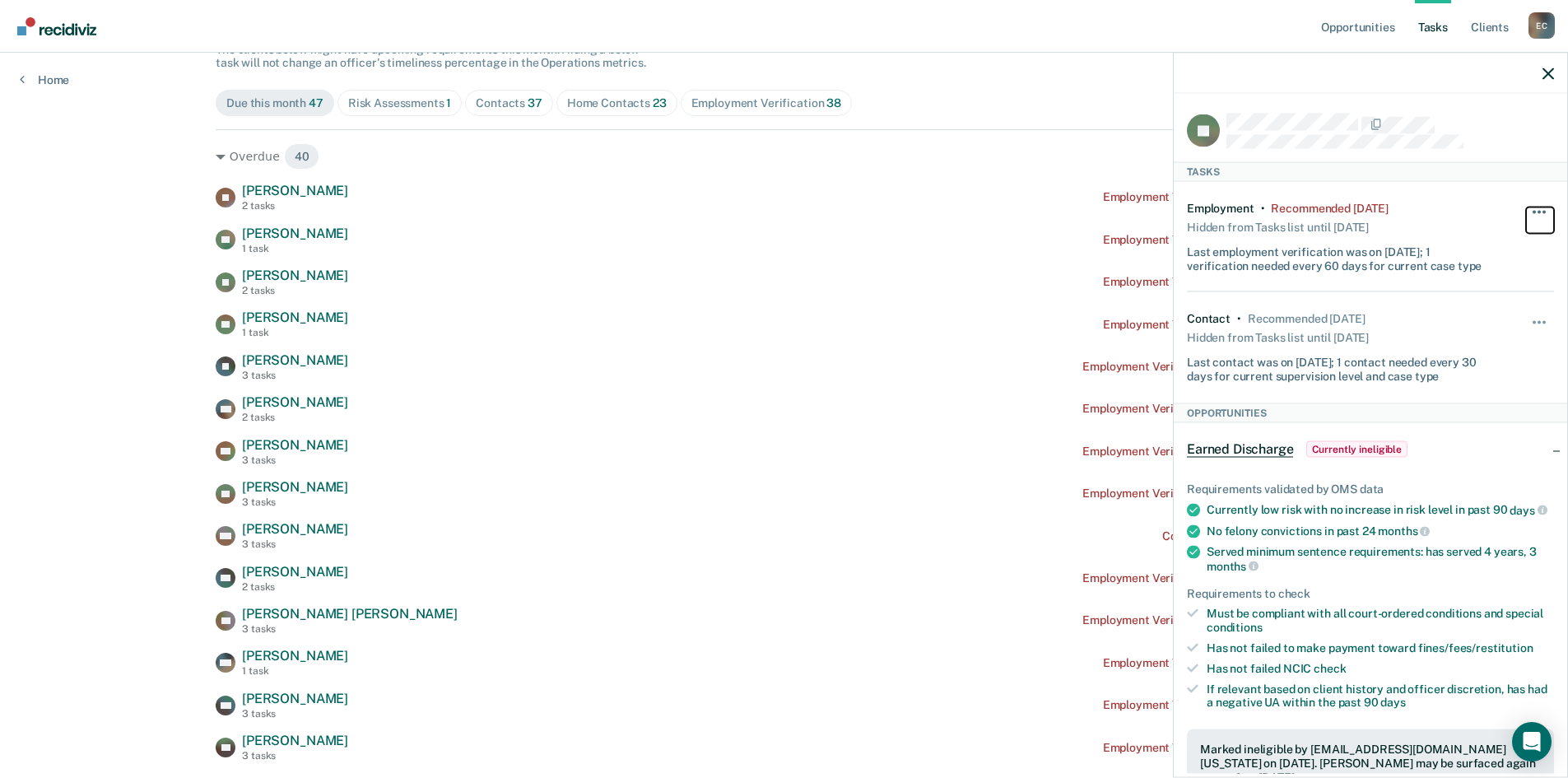
click at [1533, 210] on span "button" at bounding box center [1535, 212] width 3 height 3
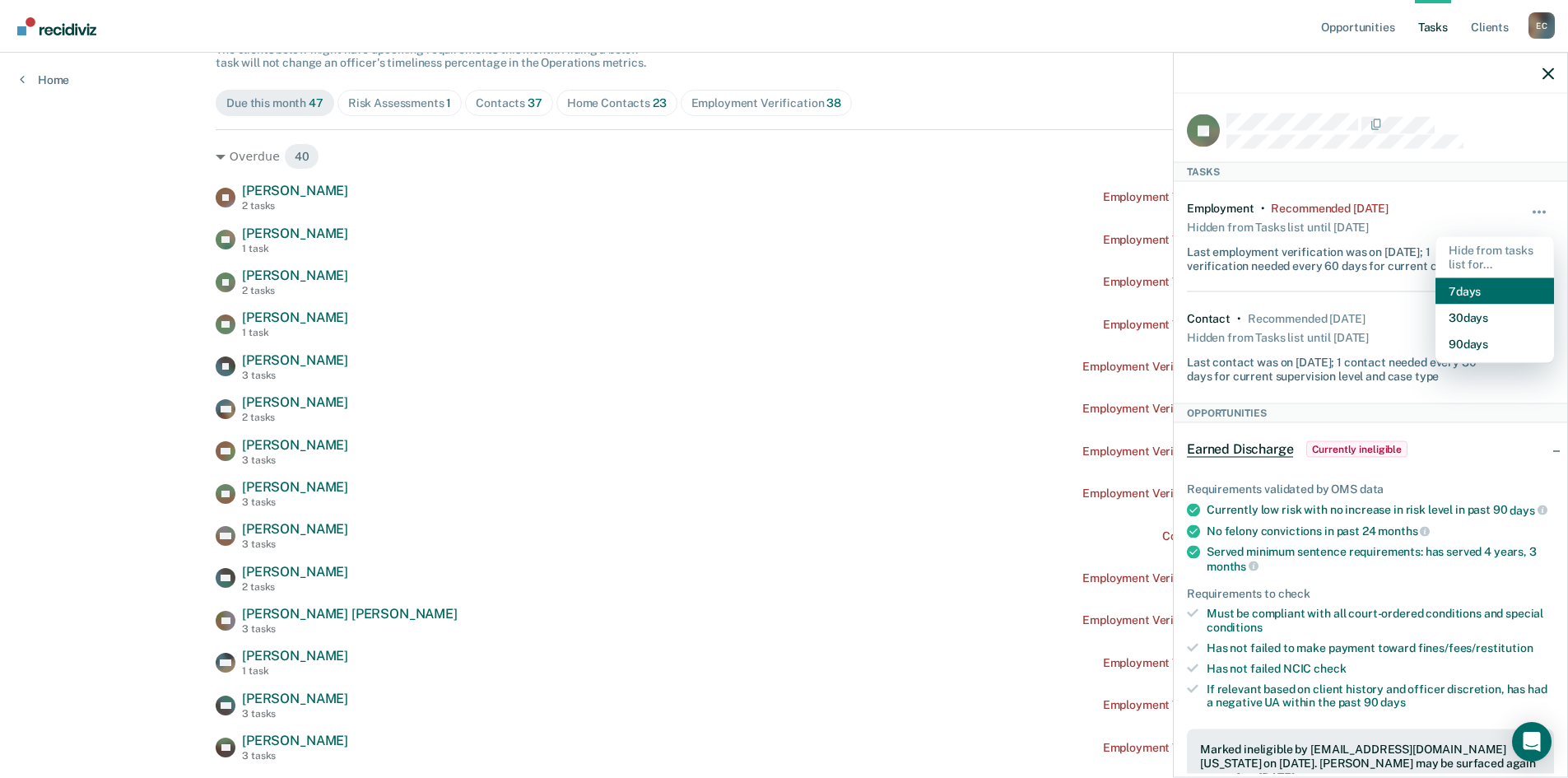
click at [1495, 278] on button "7 days" at bounding box center [1495, 290] width 118 height 27
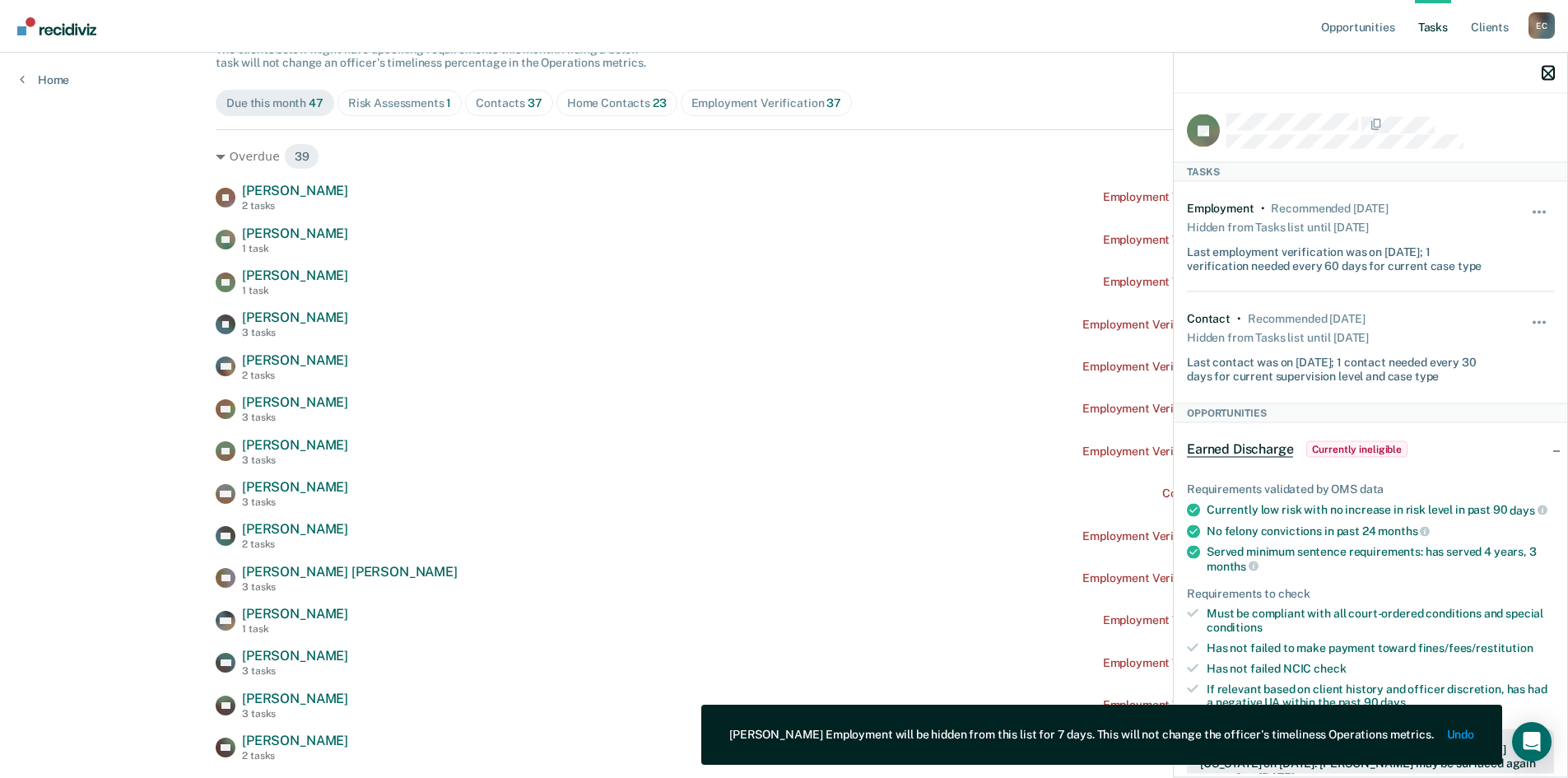
click at [1550, 75] on icon "button" at bounding box center [1548, 73] width 11 height 11
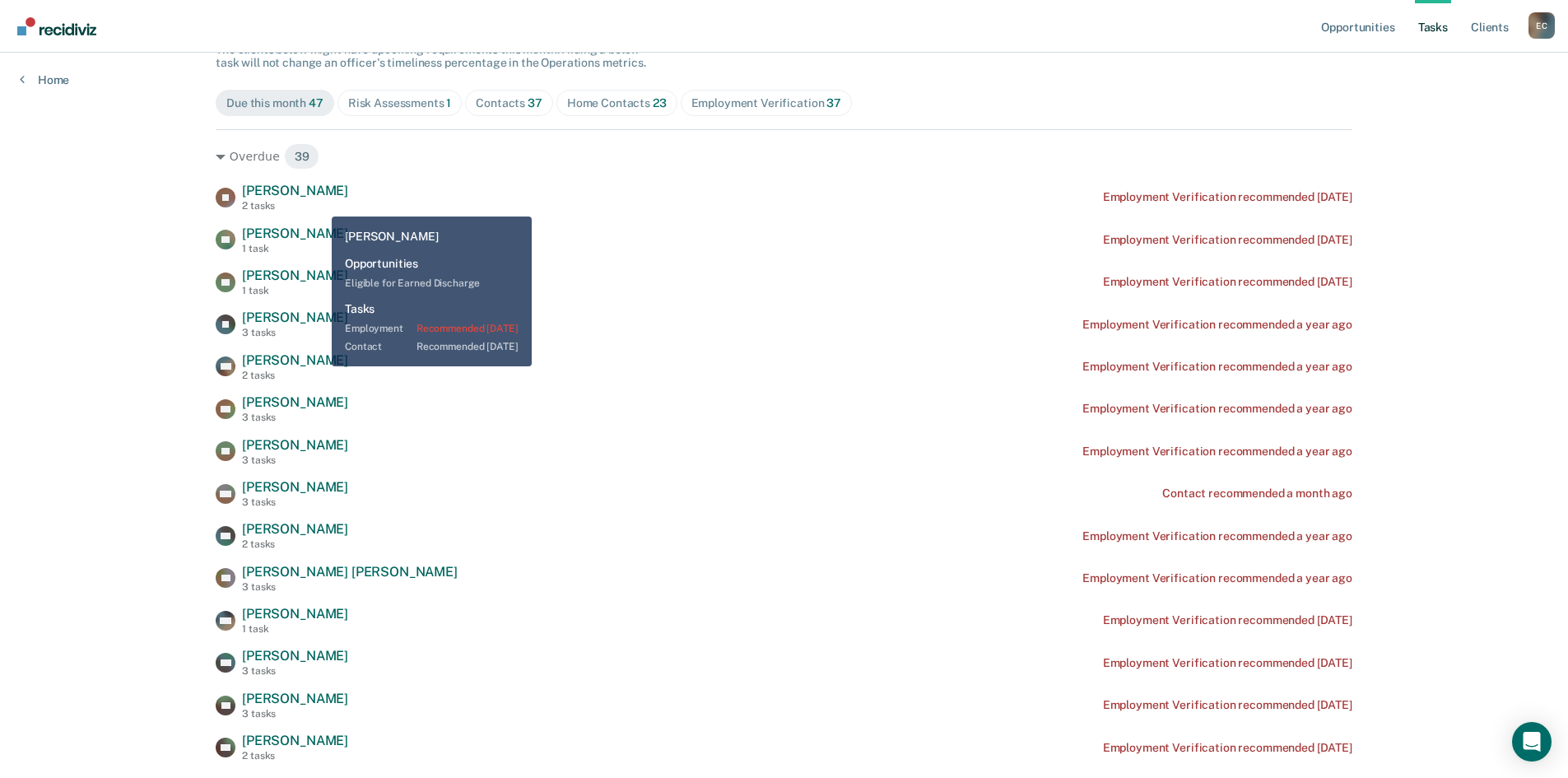
click at [320, 203] on div "2 tasks" at bounding box center [295, 205] width 106 height 11
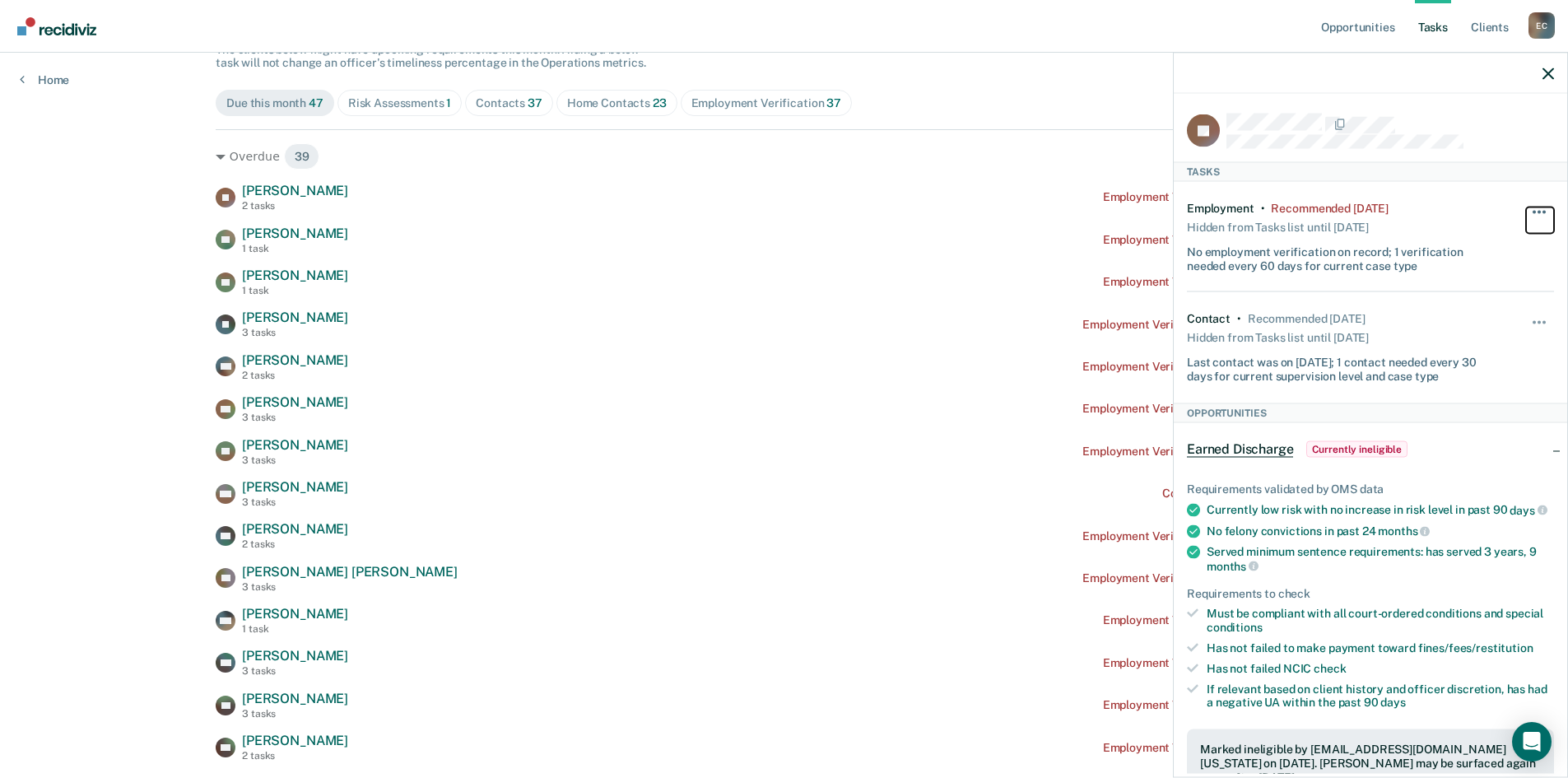
click at [1529, 212] on button "button" at bounding box center [1540, 219] width 28 height 27
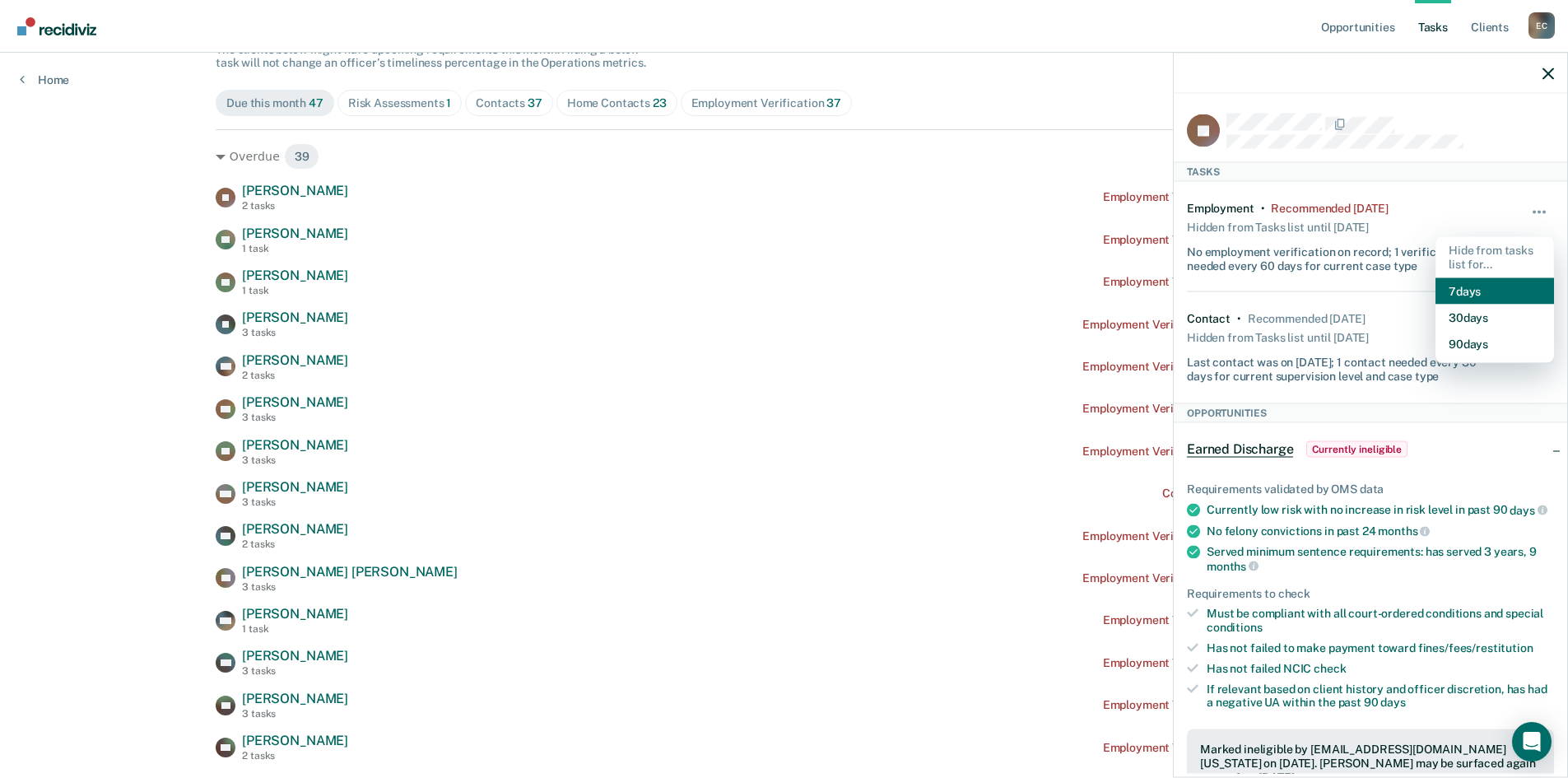
click at [1489, 284] on button "7 days" at bounding box center [1495, 290] width 118 height 27
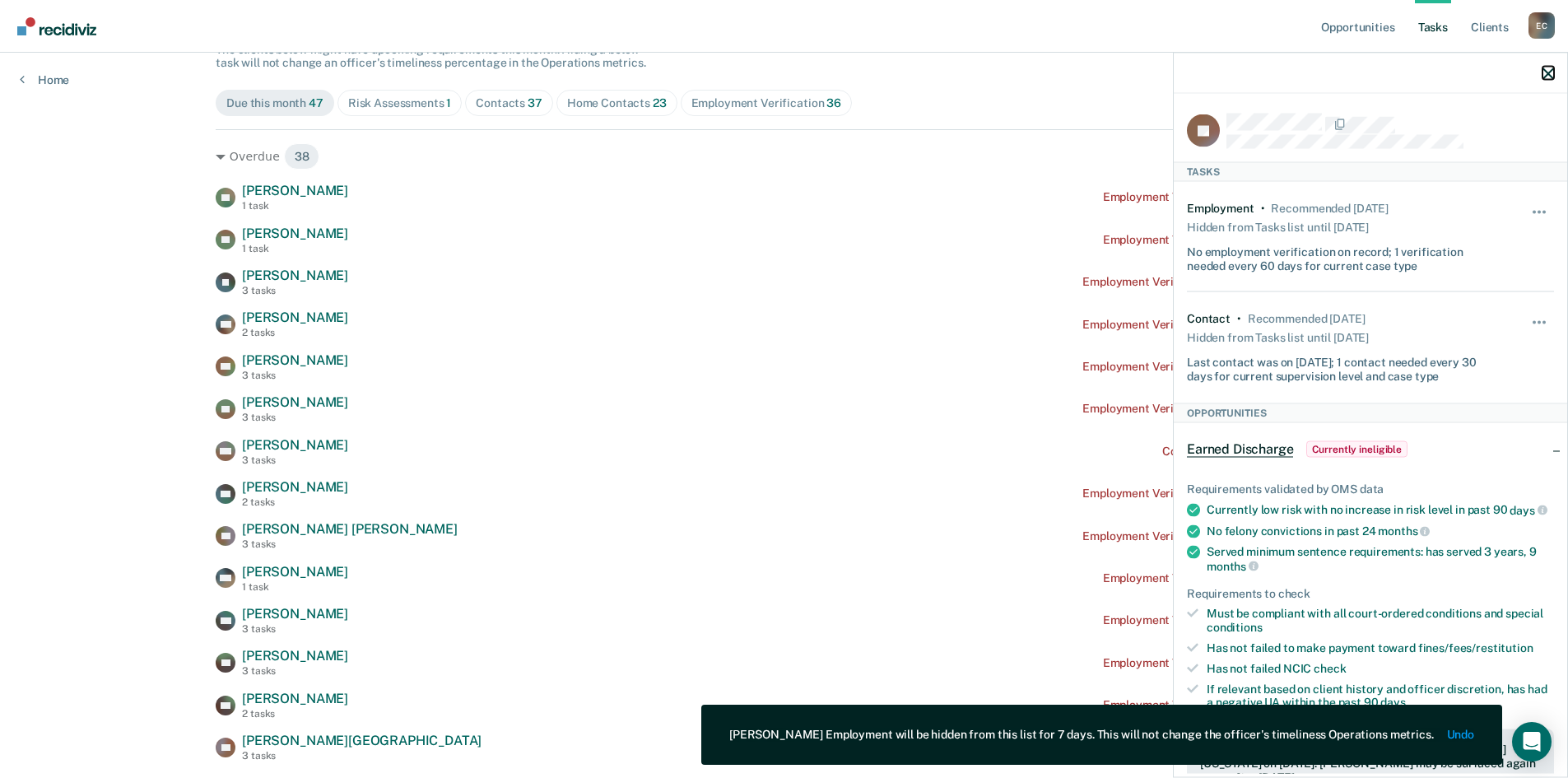
click at [1553, 73] on icon "button" at bounding box center [1548, 73] width 11 height 11
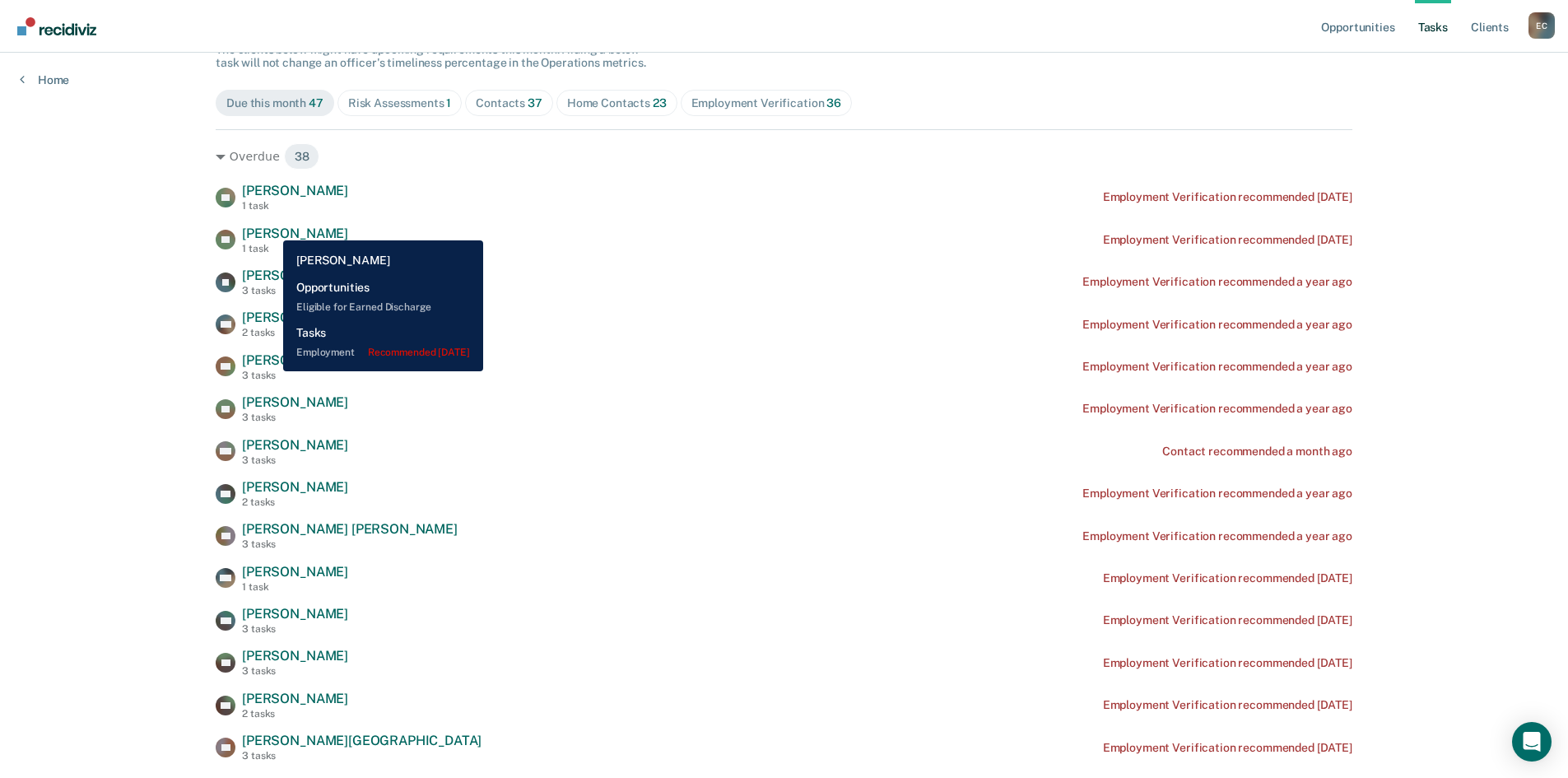
click at [271, 228] on span "[PERSON_NAME]" at bounding box center [295, 233] width 106 height 15
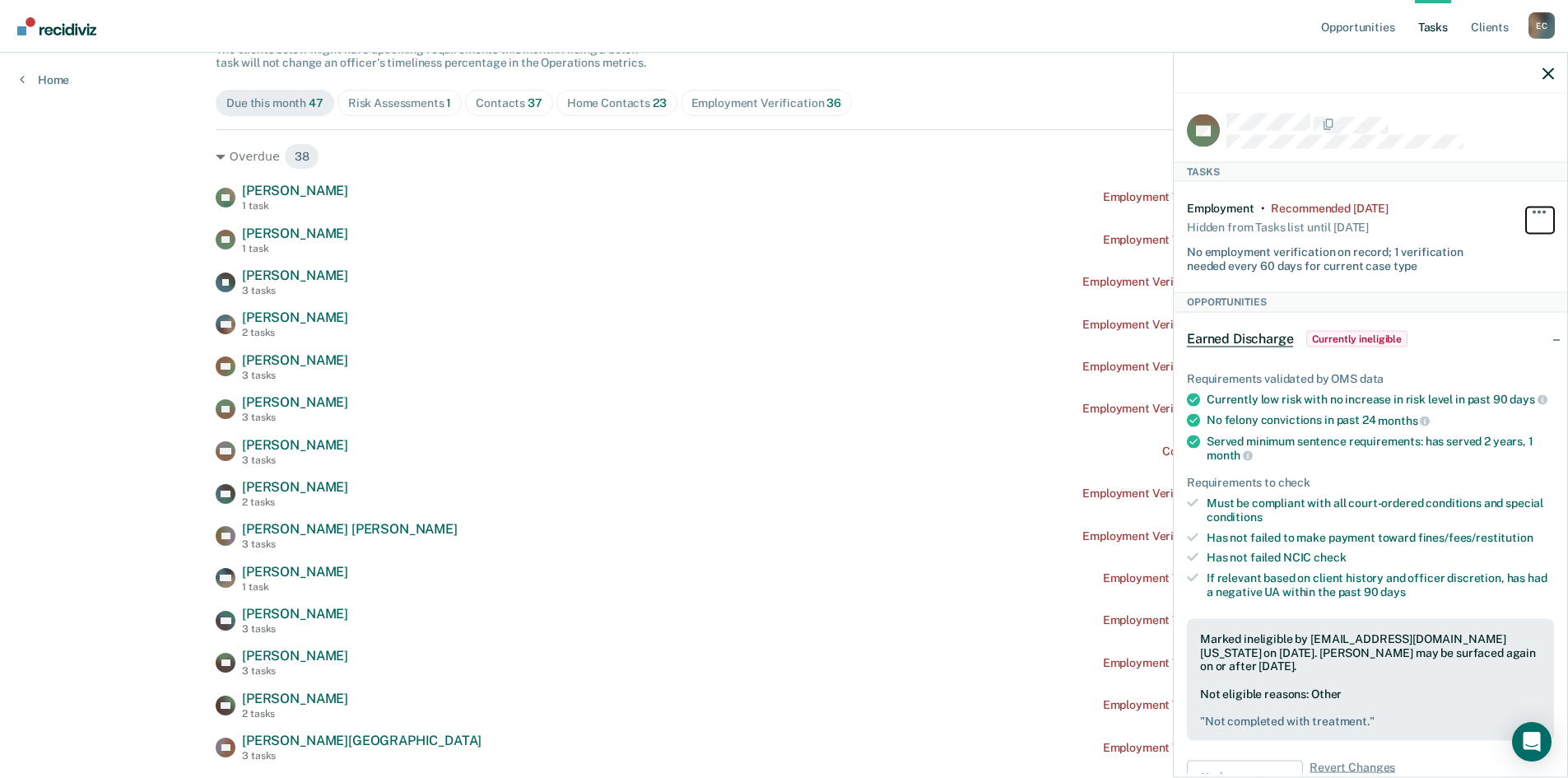
click at [1535, 208] on button "button" at bounding box center [1540, 219] width 28 height 27
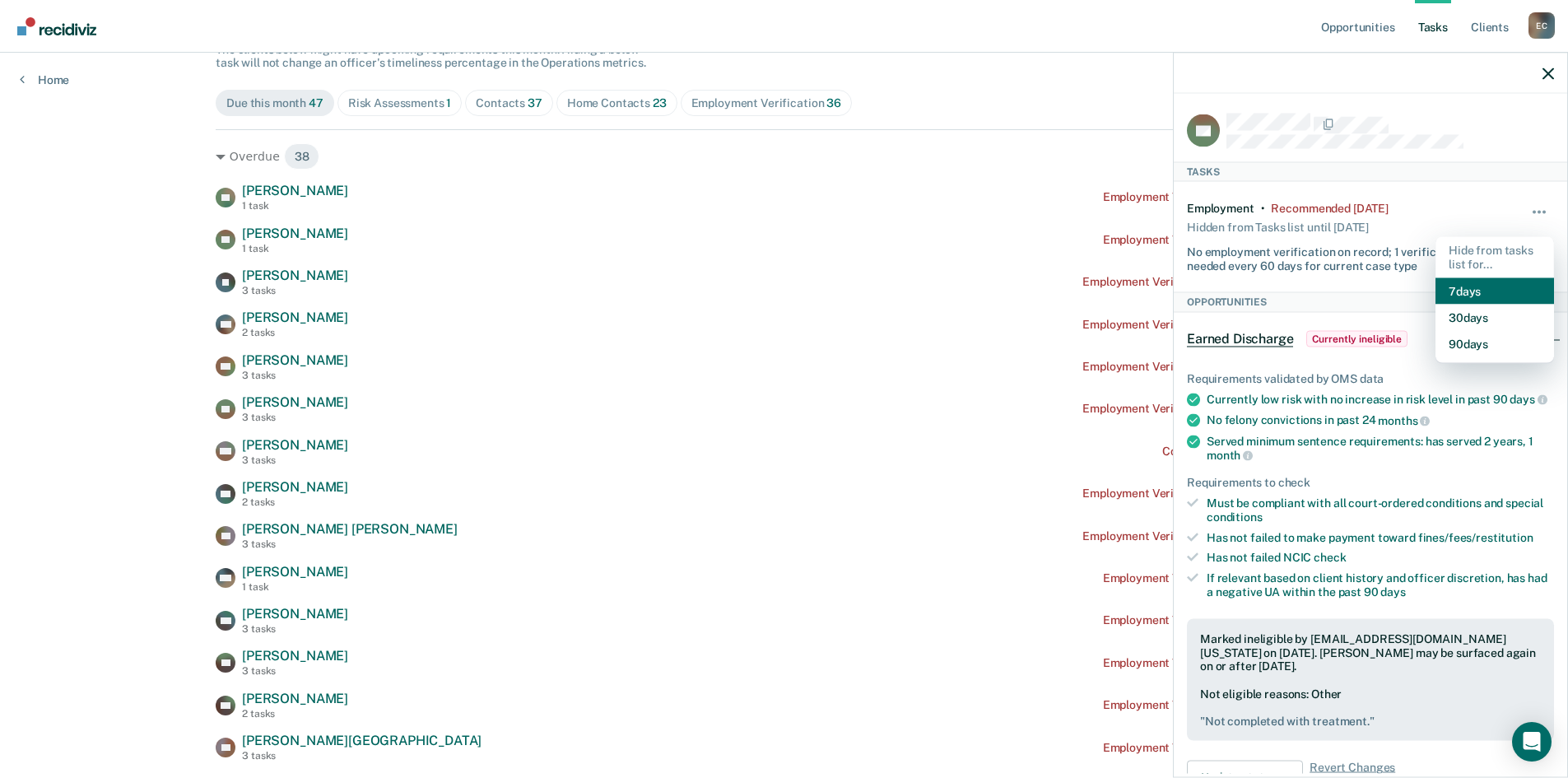
click at [1465, 284] on button "7 days" at bounding box center [1495, 290] width 118 height 27
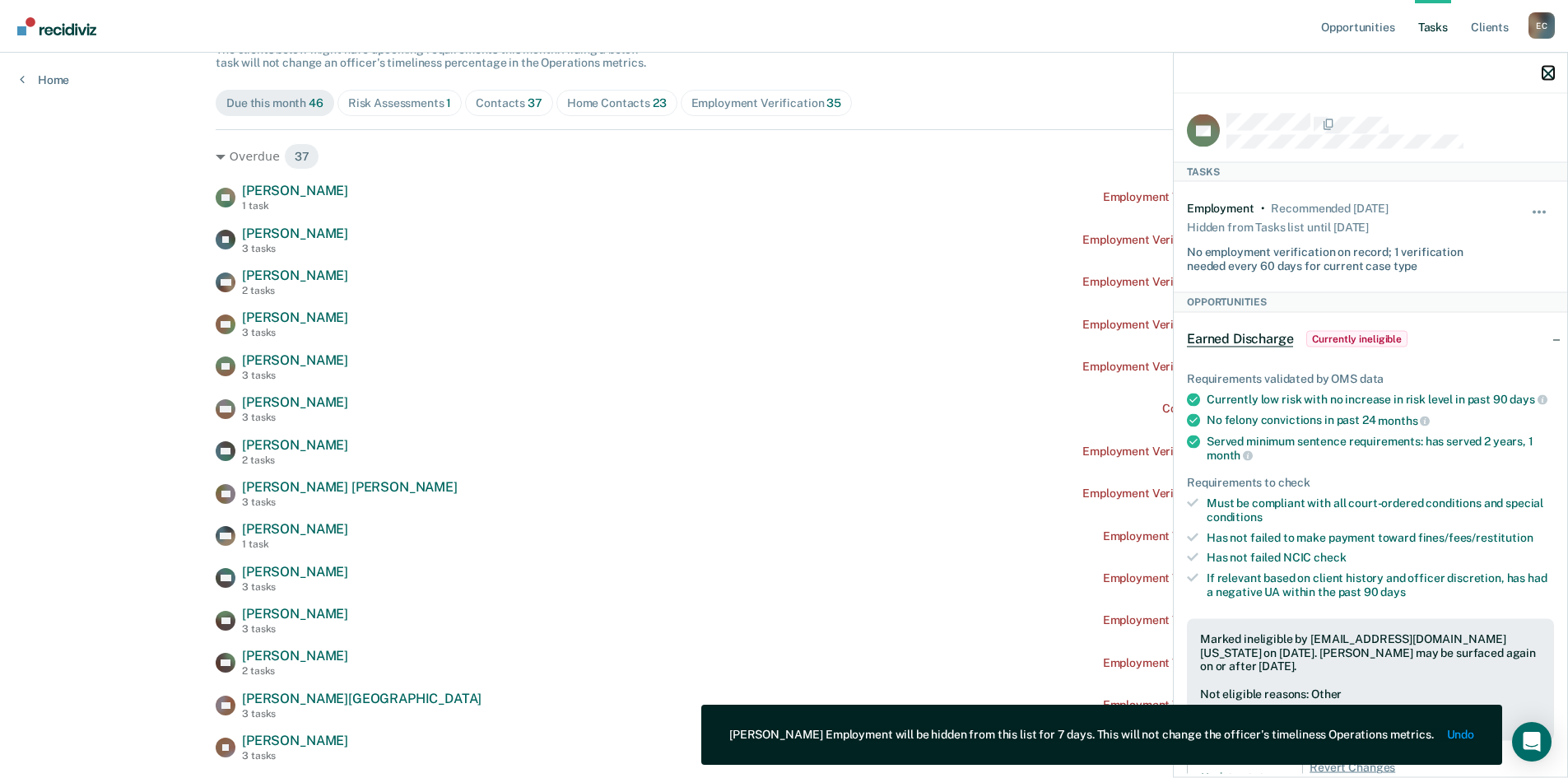
click at [1547, 73] on icon "button" at bounding box center [1548, 73] width 11 height 11
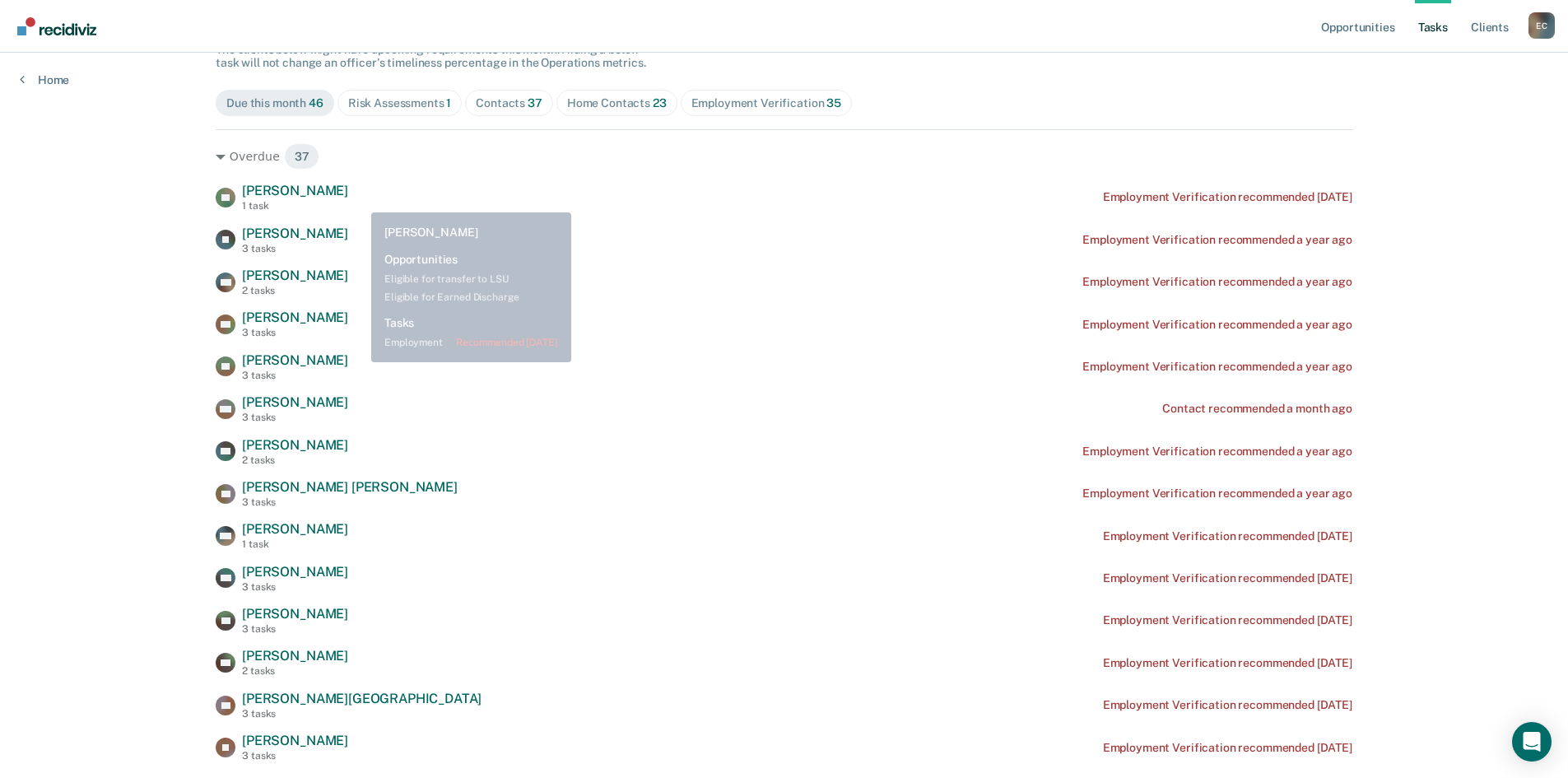
click at [358, 200] on div "ZL [PERSON_NAME] 1 task Employment Verification recommended [DATE]" at bounding box center [784, 197] width 1137 height 29
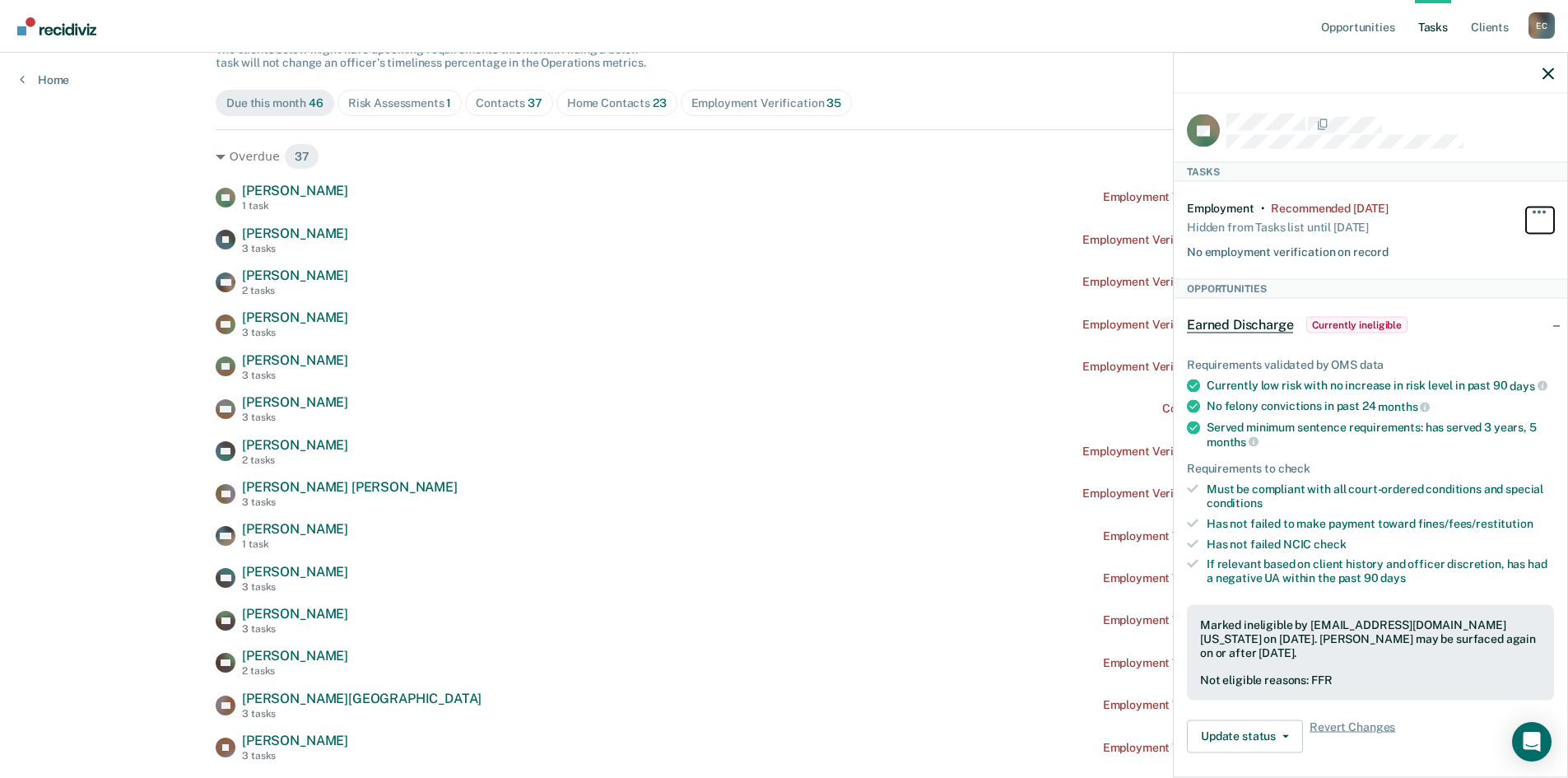
click at [1543, 211] on span "button" at bounding box center [1545, 212] width 3 height 3
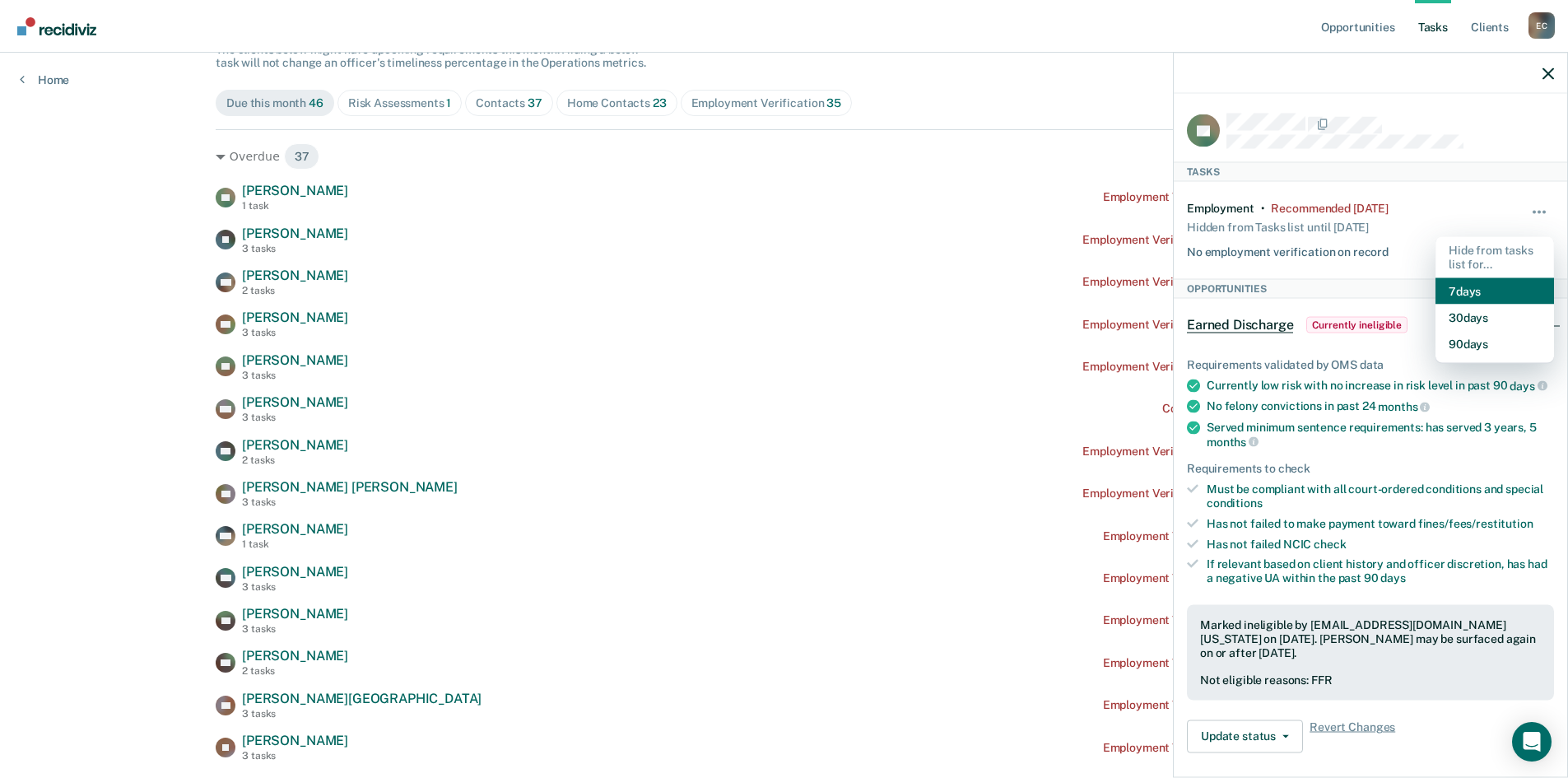
click at [1482, 293] on button "7 days" at bounding box center [1495, 290] width 118 height 27
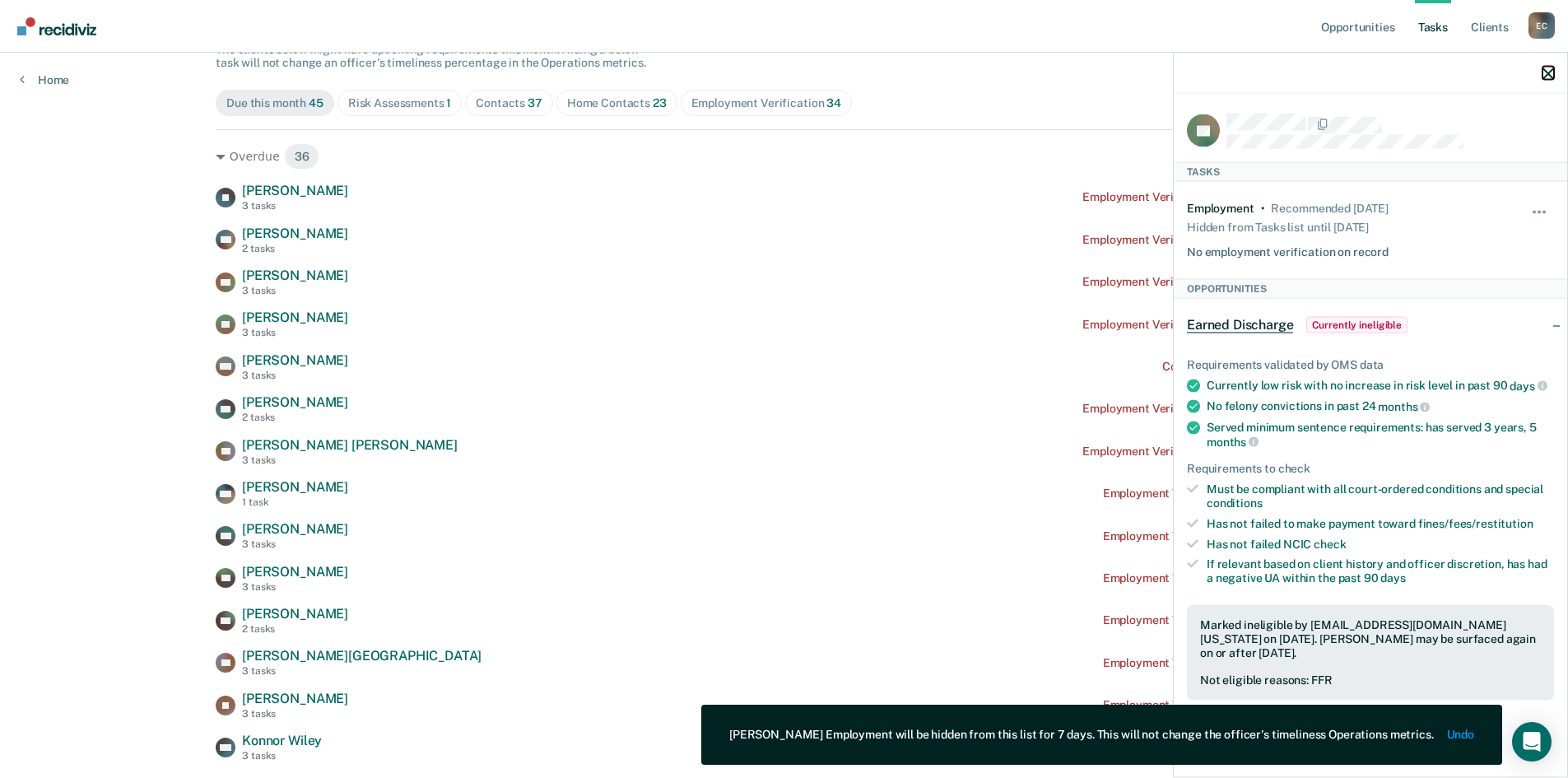
click at [1548, 70] on icon "button" at bounding box center [1548, 73] width 11 height 11
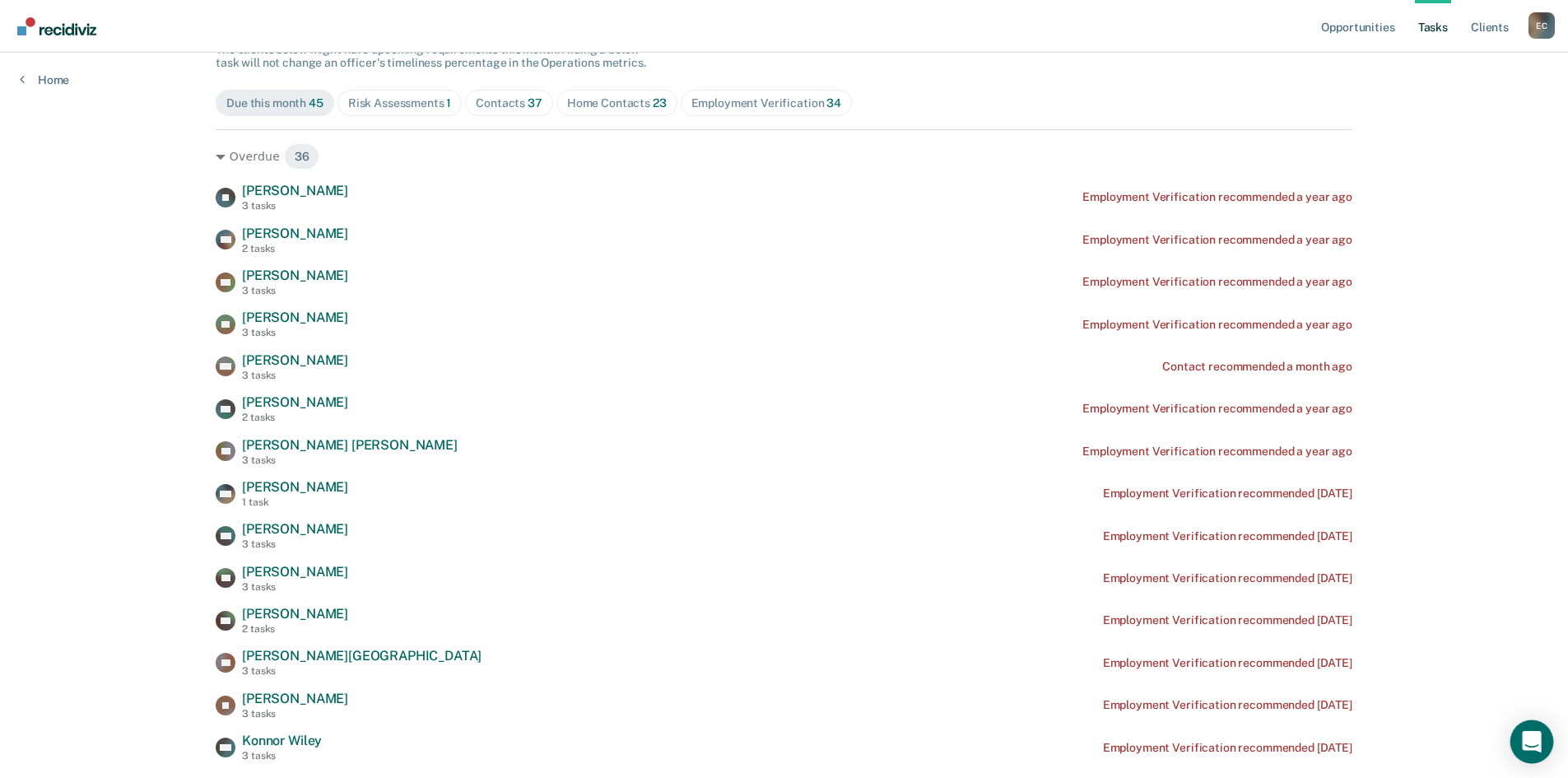
click at [1534, 742] on icon "Open Intercom Messenger" at bounding box center [1531, 741] width 19 height 21
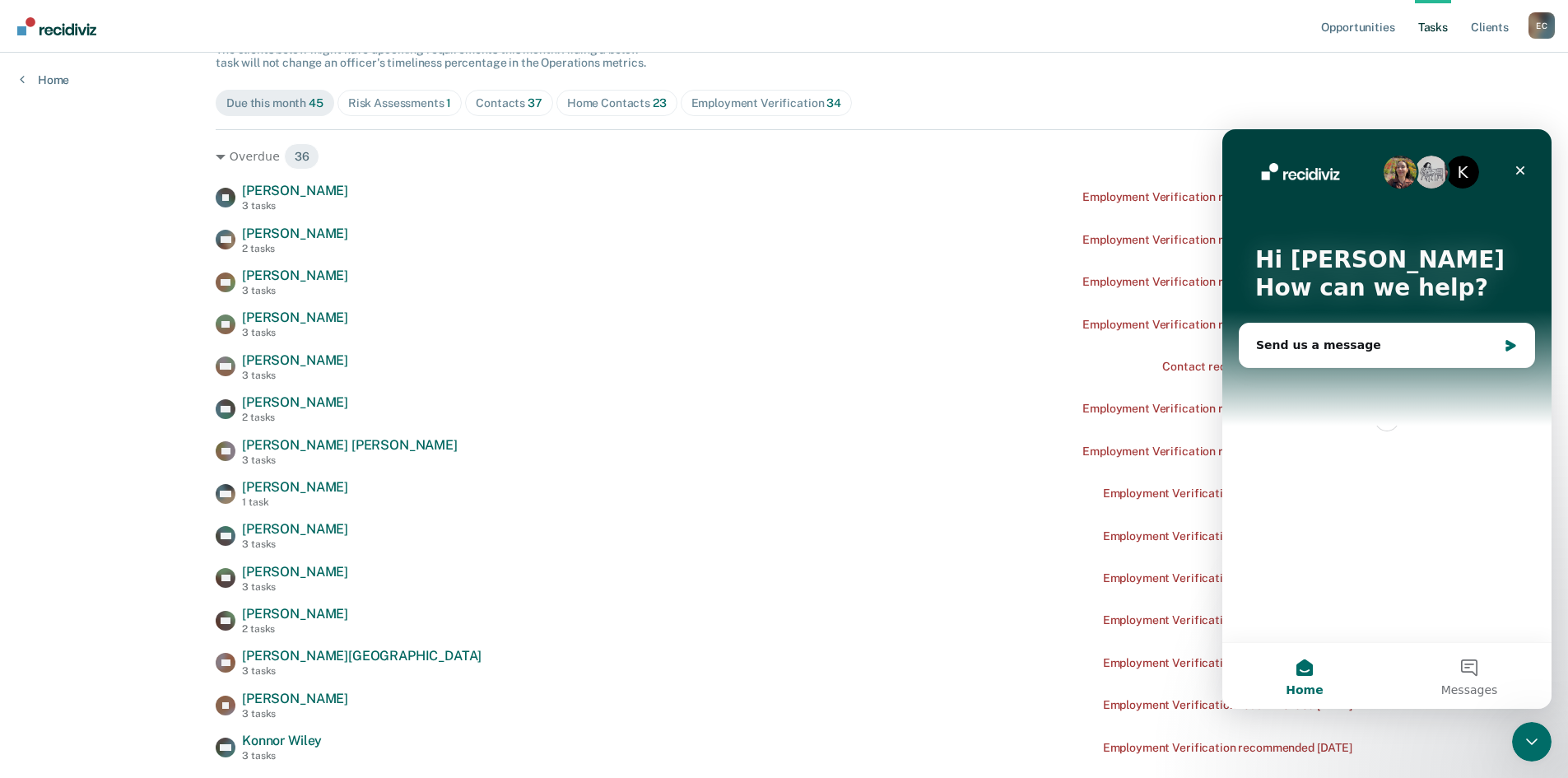
scroll to position [0, 0]
click at [1354, 342] on div "Send us a message" at bounding box center [1377, 345] width 242 height 17
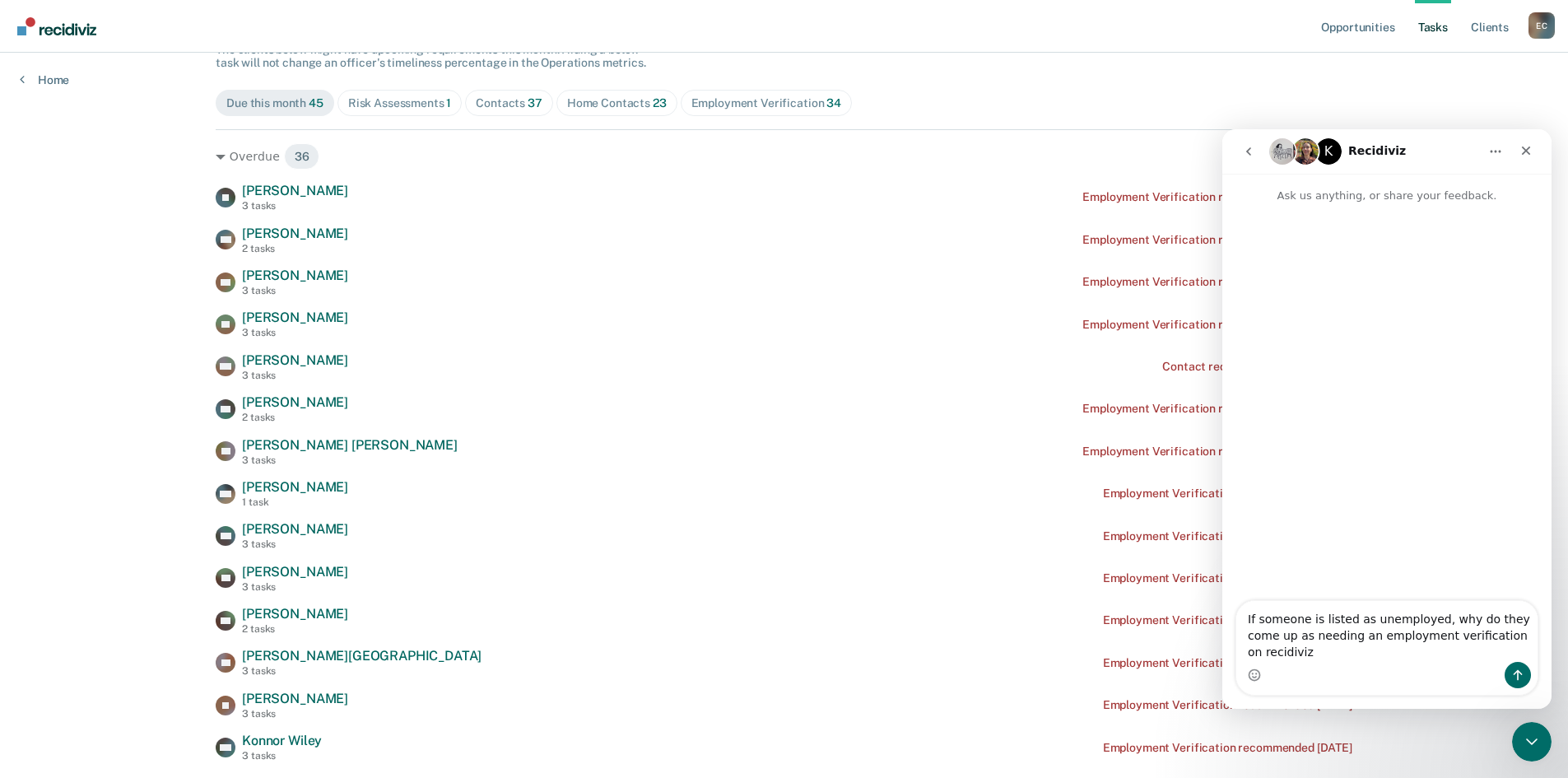
type textarea "If someone is listed as unemployed, why do they come up as needing an employmen…"
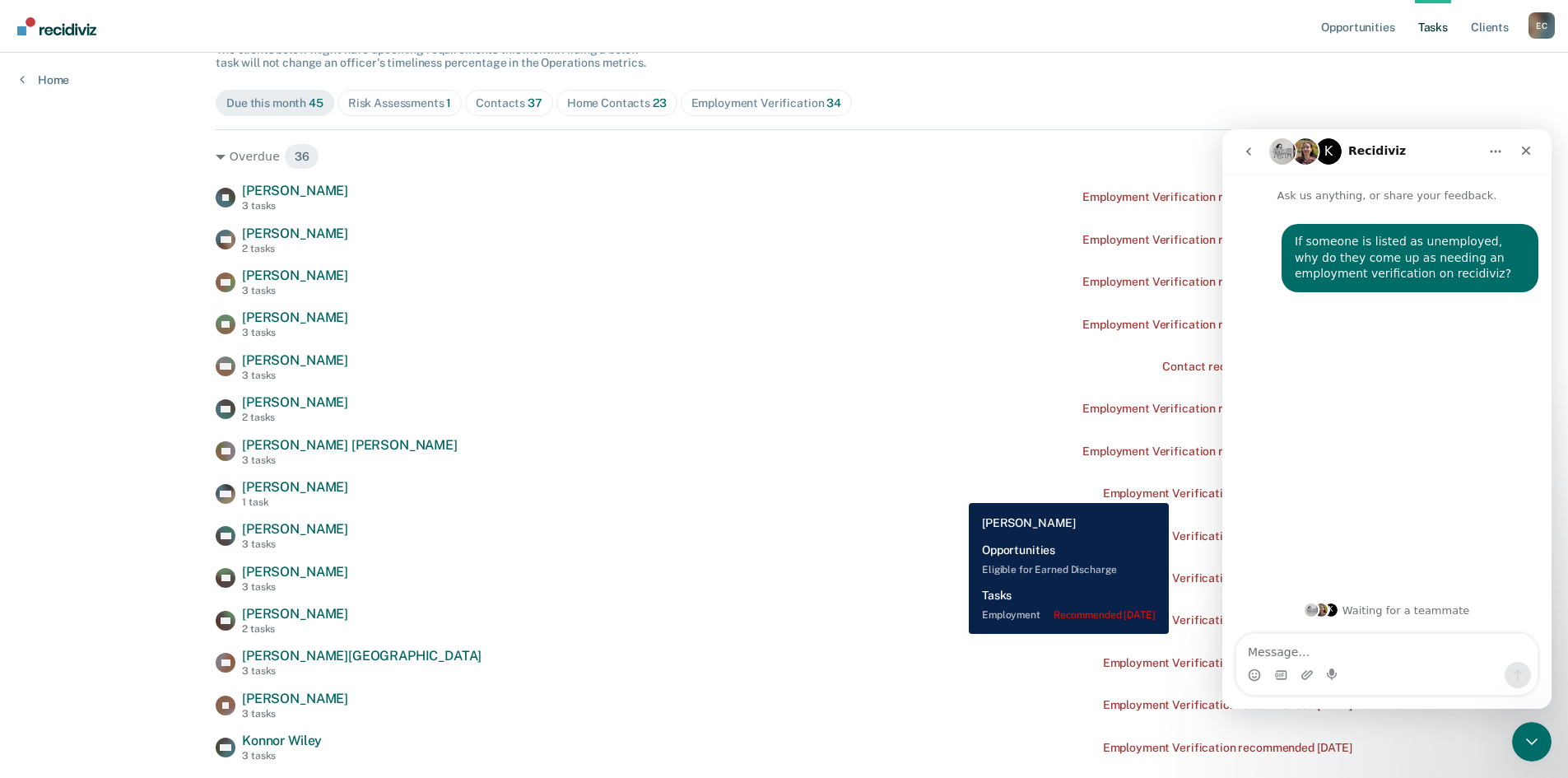
click at [956, 491] on div "MH [PERSON_NAME] 1 task Employment Verification recommended [DATE]" at bounding box center [784, 494] width 1137 height 29
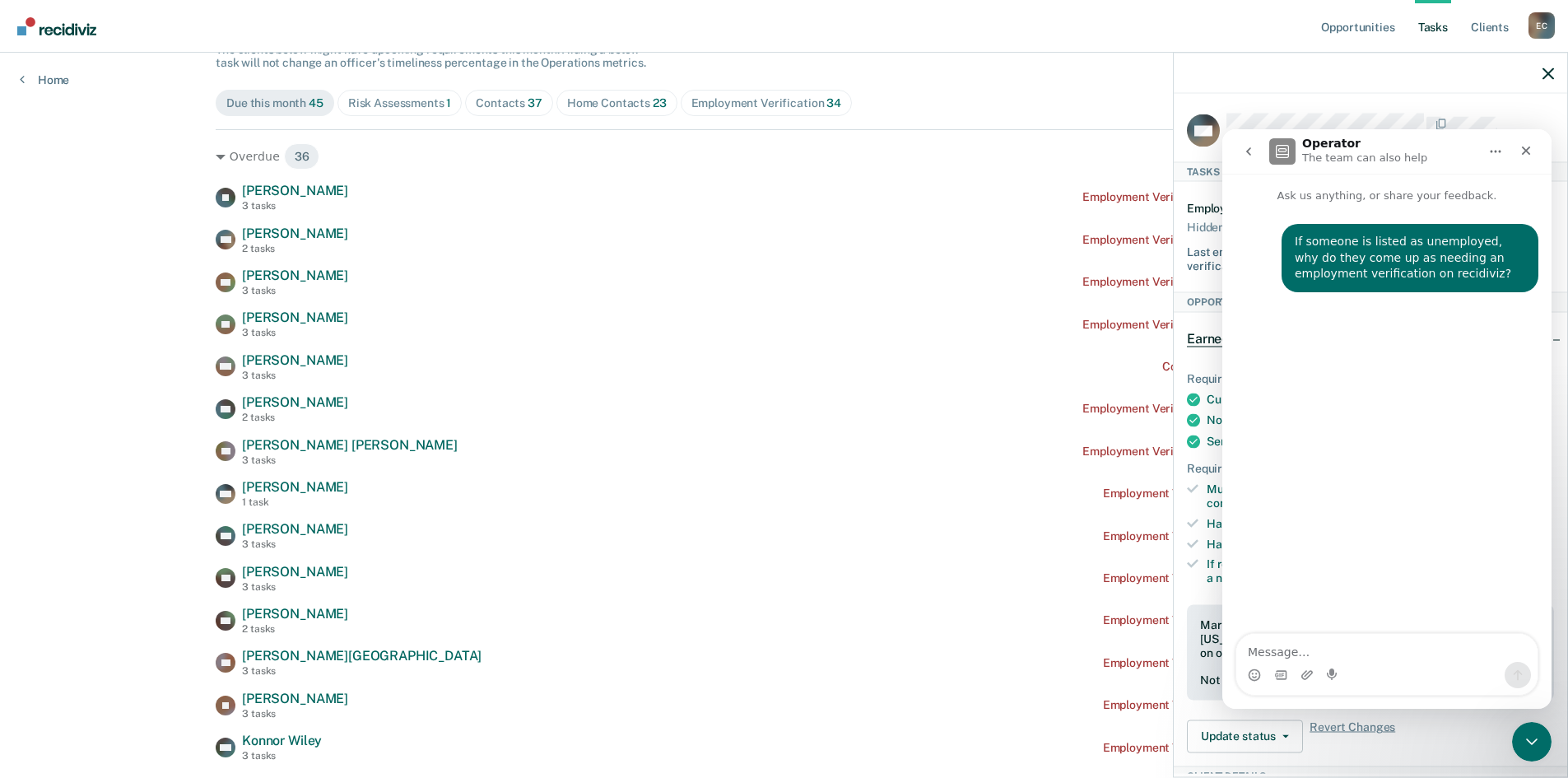
click at [1539, 74] on div at bounding box center [1370, 73] width 393 height 41
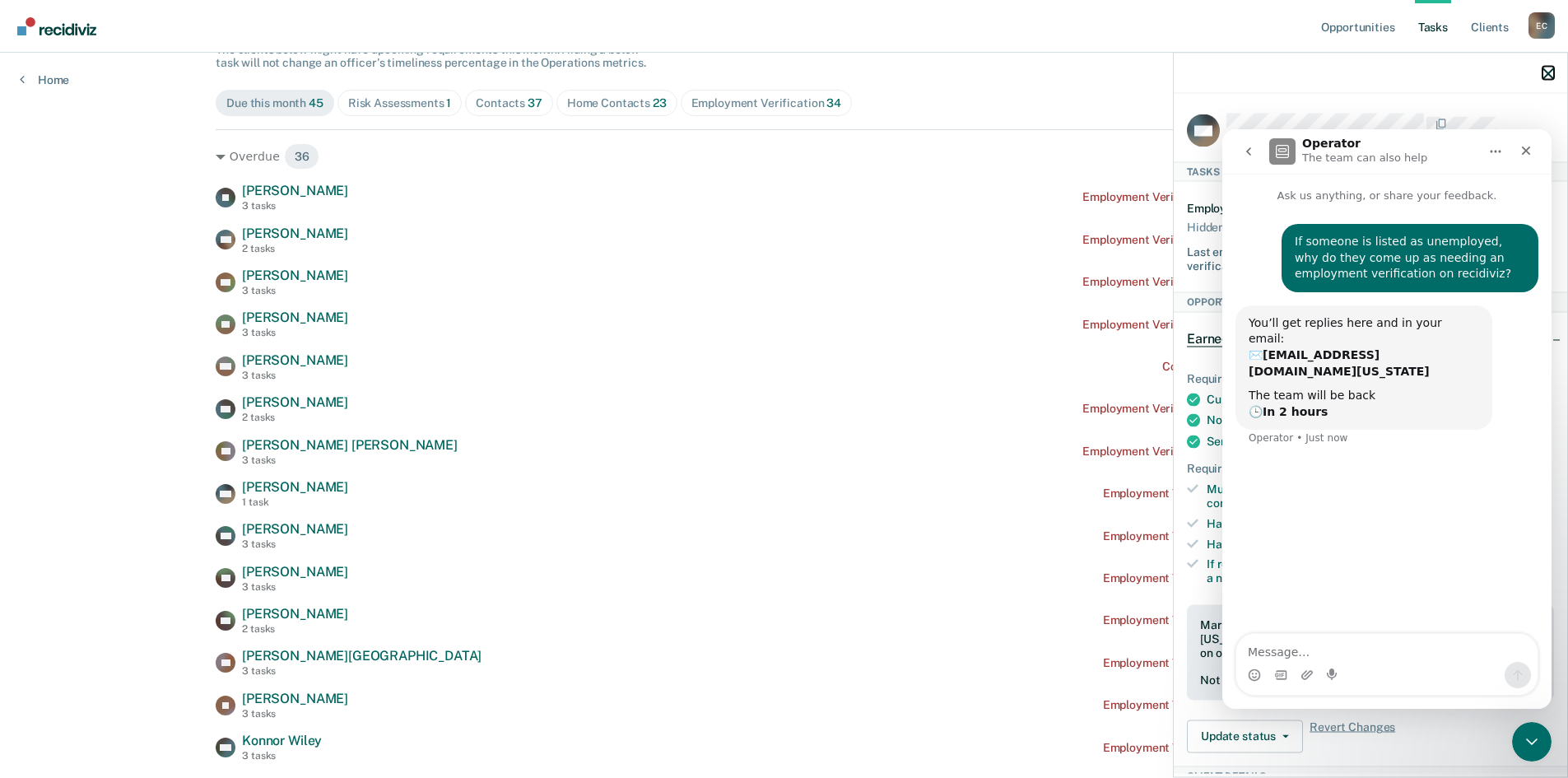
click at [1549, 72] on icon "button" at bounding box center [1548, 73] width 11 height 11
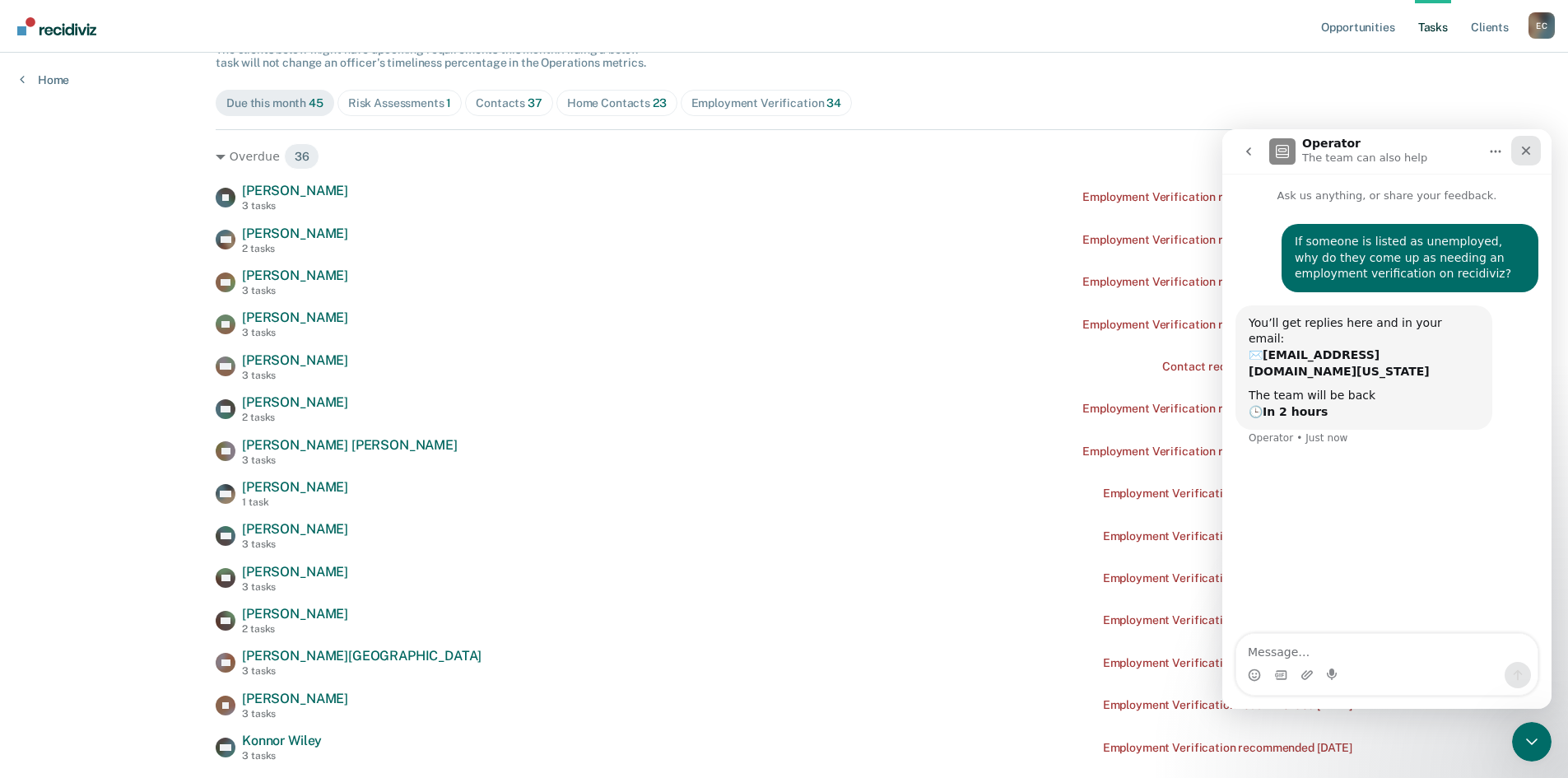
click at [1523, 157] on icon "Close" at bounding box center [1526, 150] width 13 height 13
